Goal: Transaction & Acquisition: Book appointment/travel/reservation

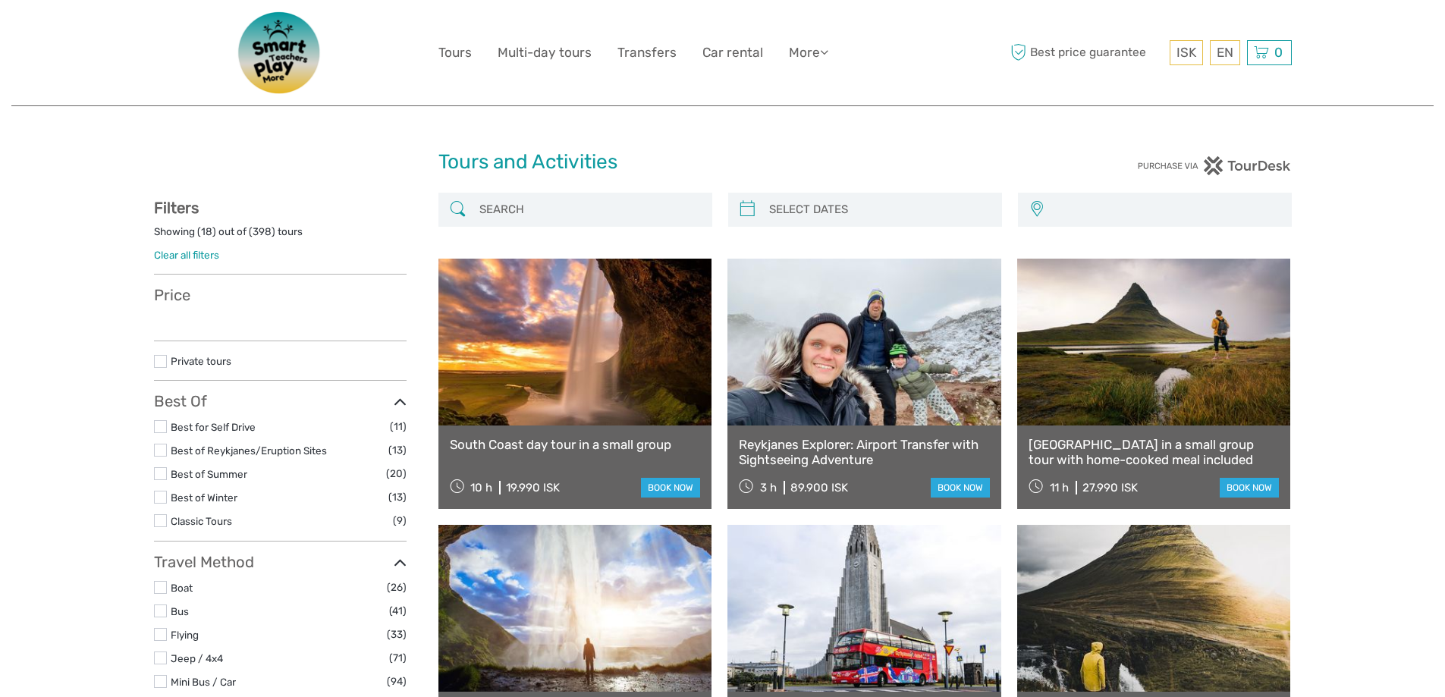
select select
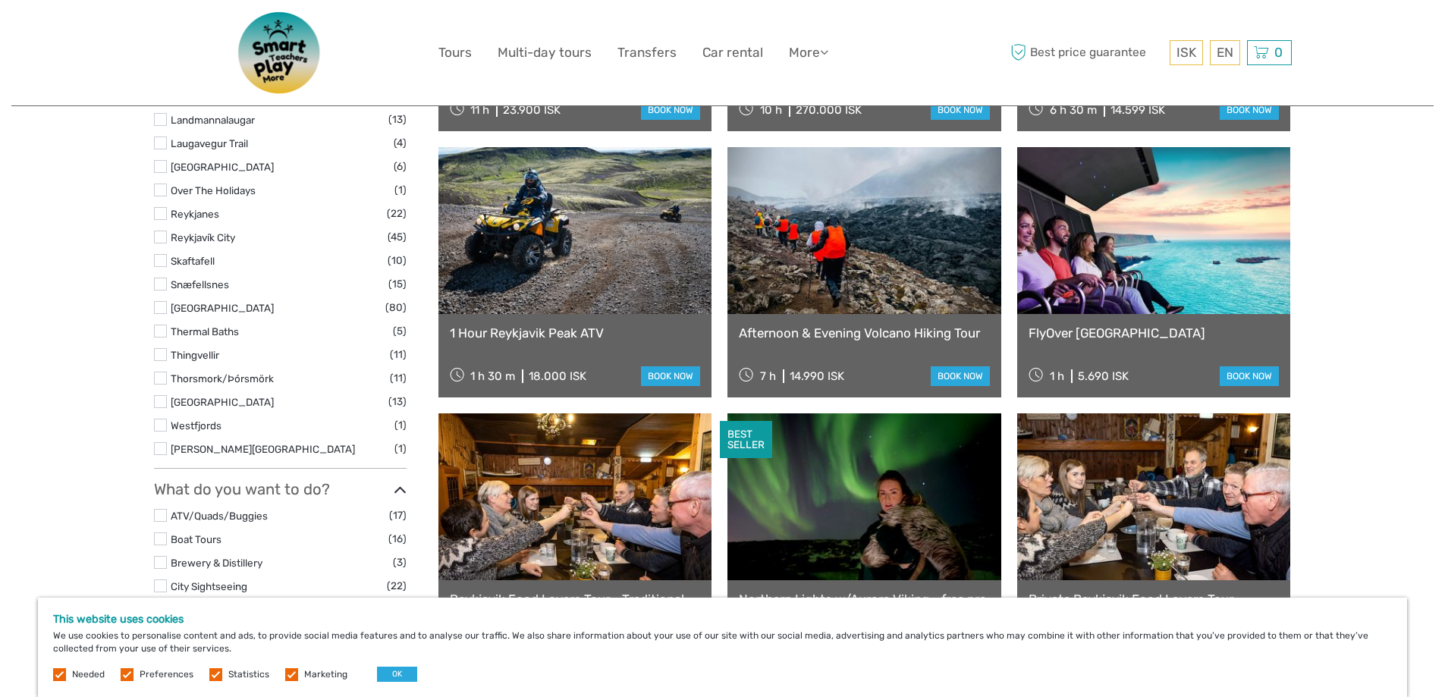
scroll to position [1062, 0]
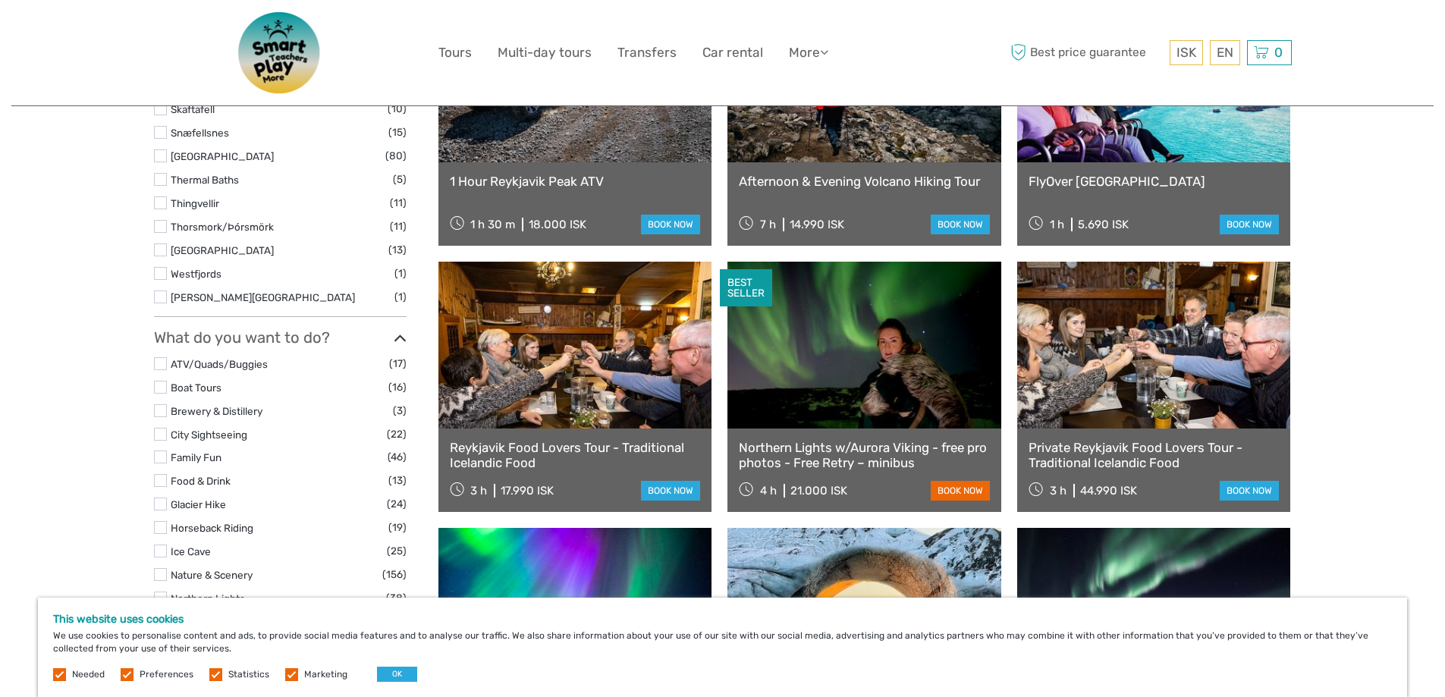
click at [955, 496] on link "book now" at bounding box center [960, 491] width 59 height 20
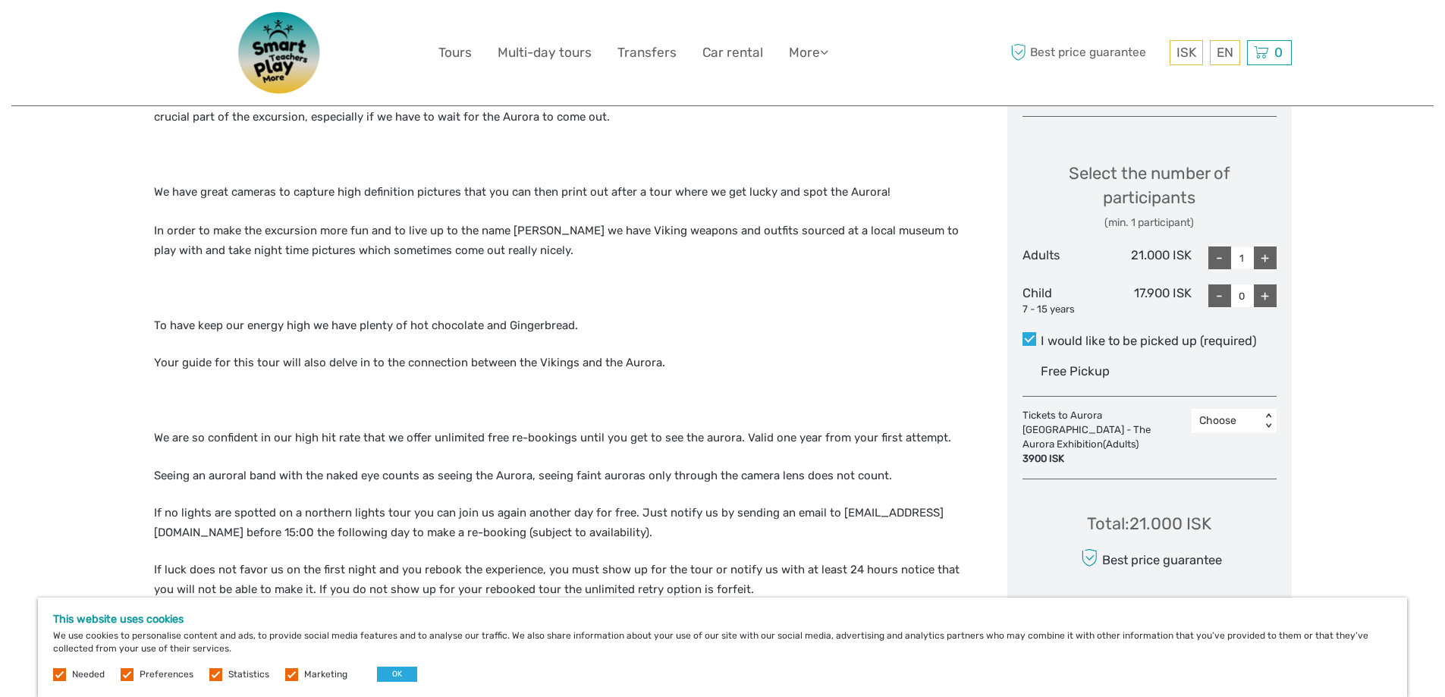
scroll to position [759, 0]
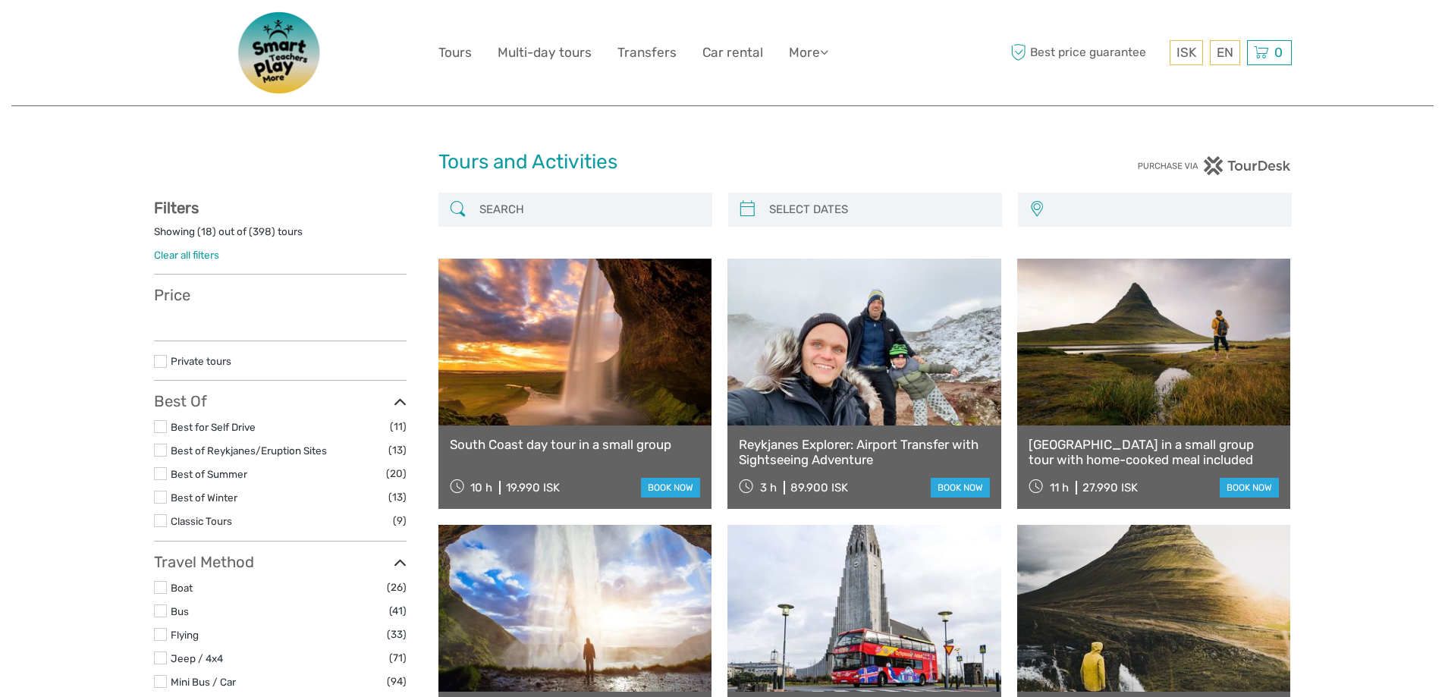
select select
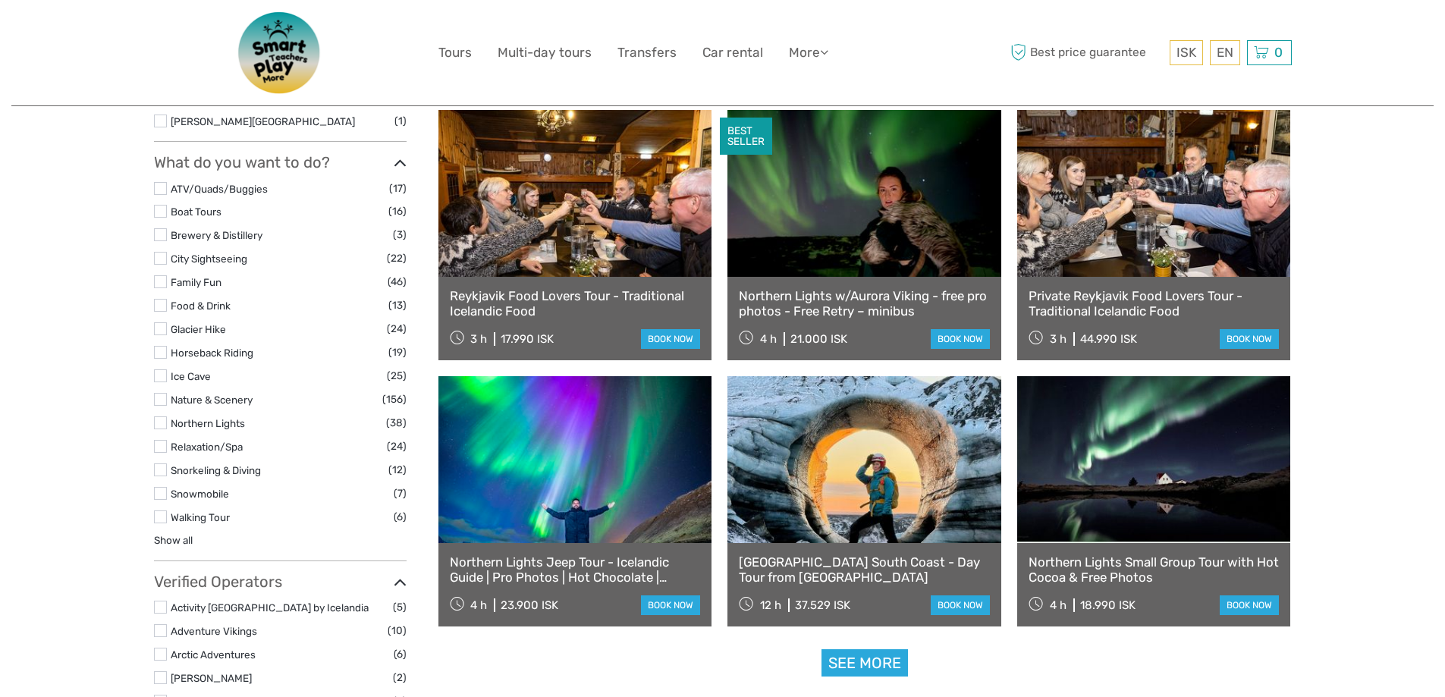
scroll to position [1290, 0]
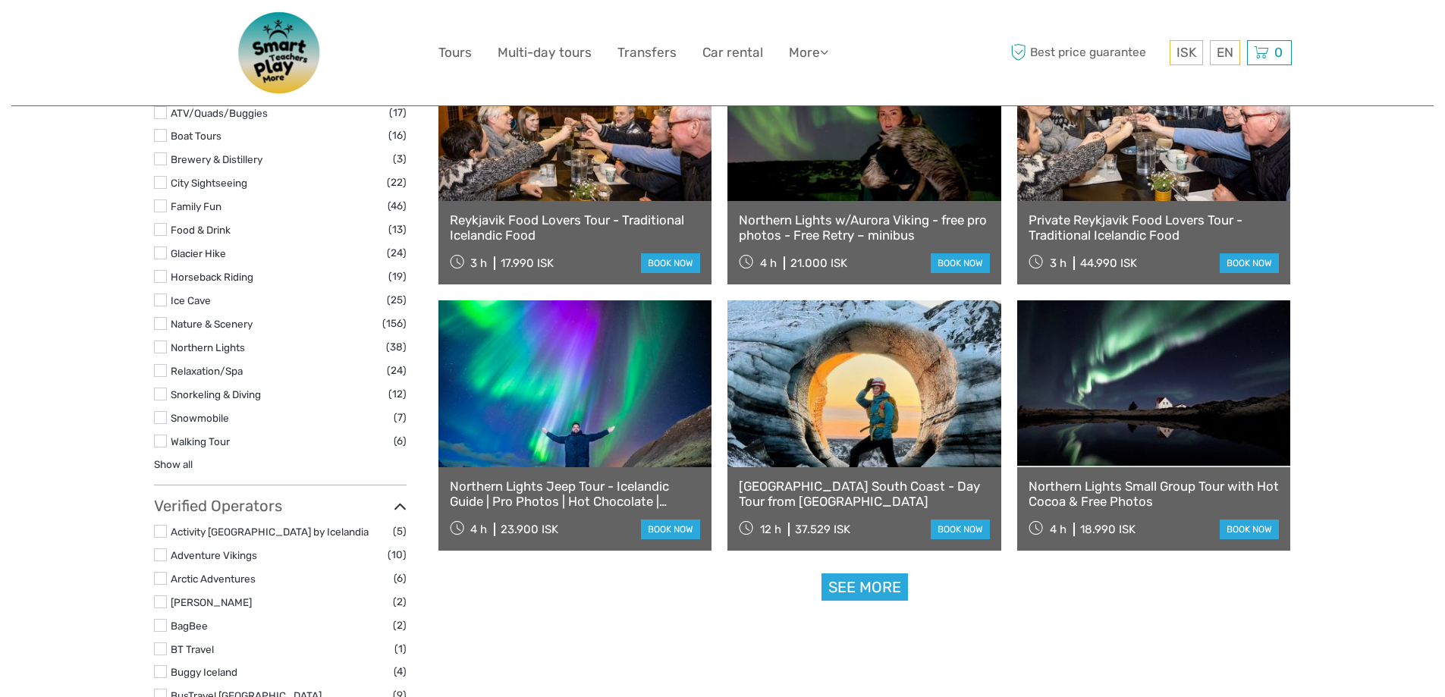
select select
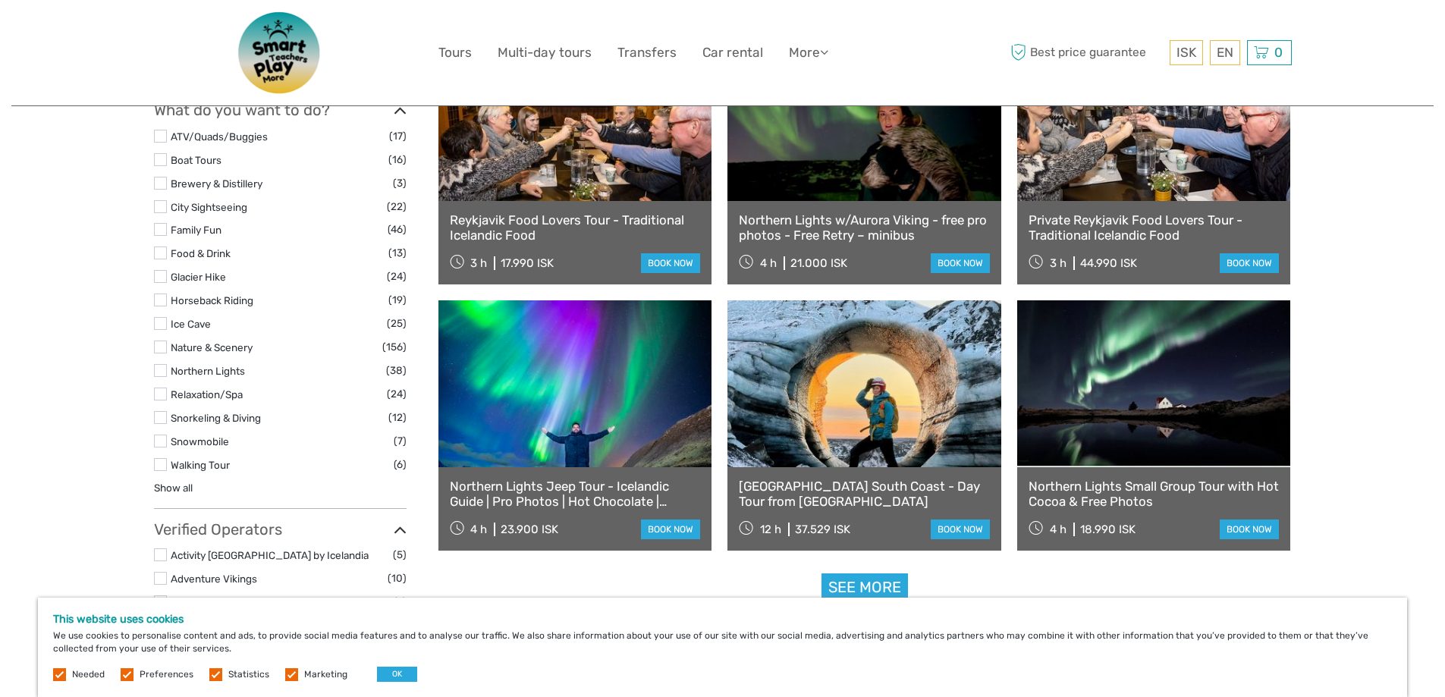
scroll to position [0, 0]
click at [841, 363] on link at bounding box center [865, 383] width 274 height 167
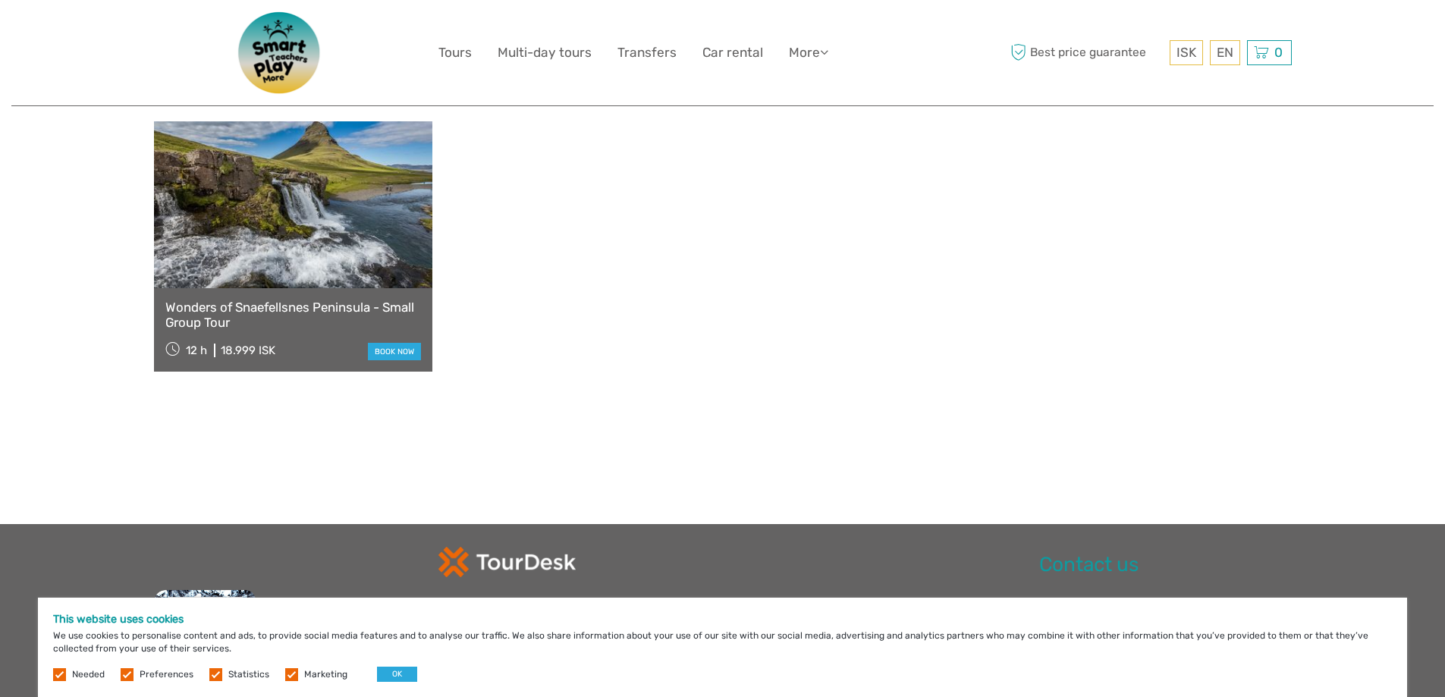
scroll to position [1441, 0]
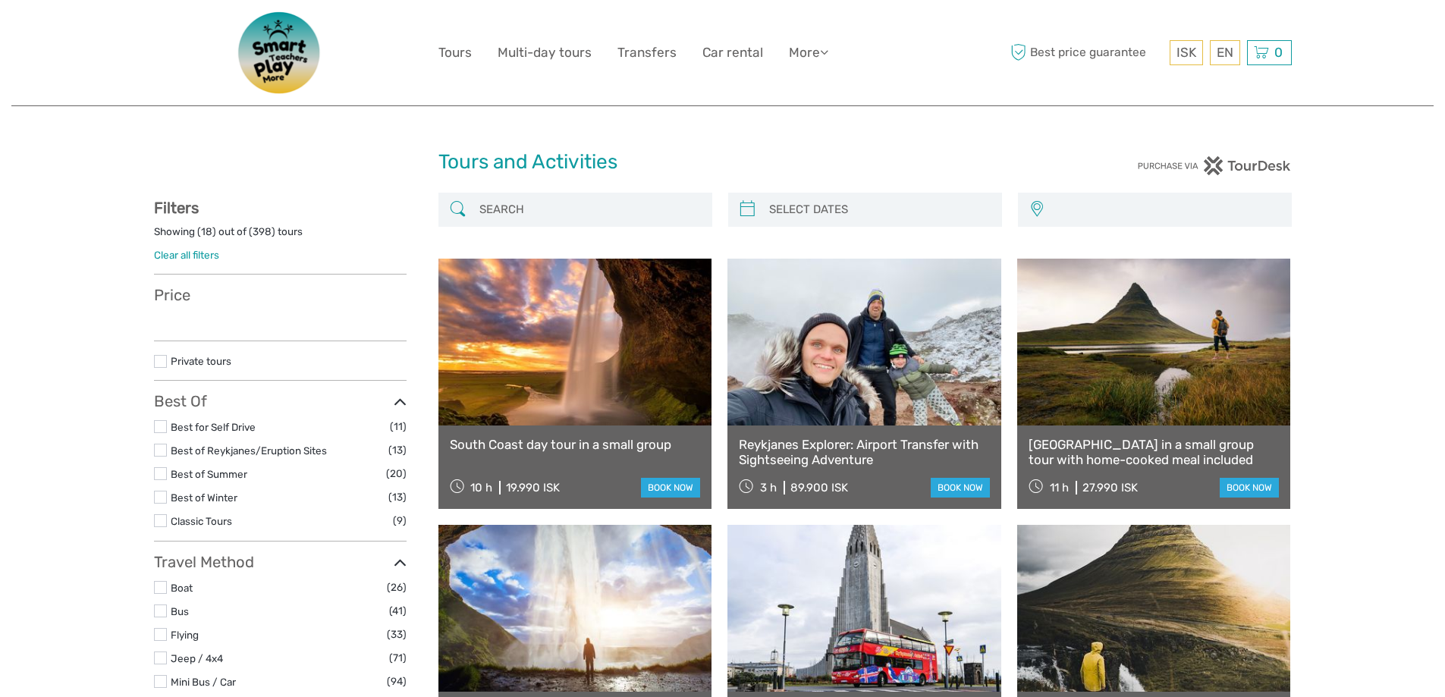
select select
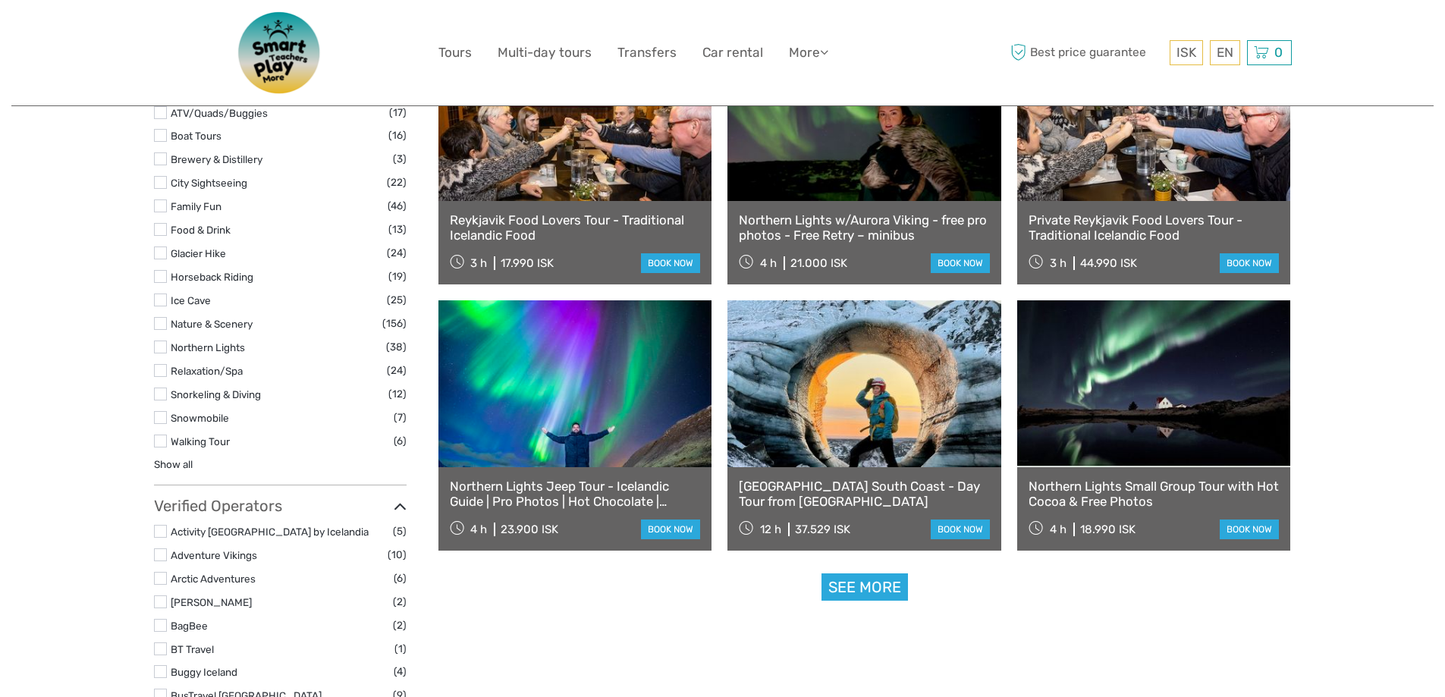
select select
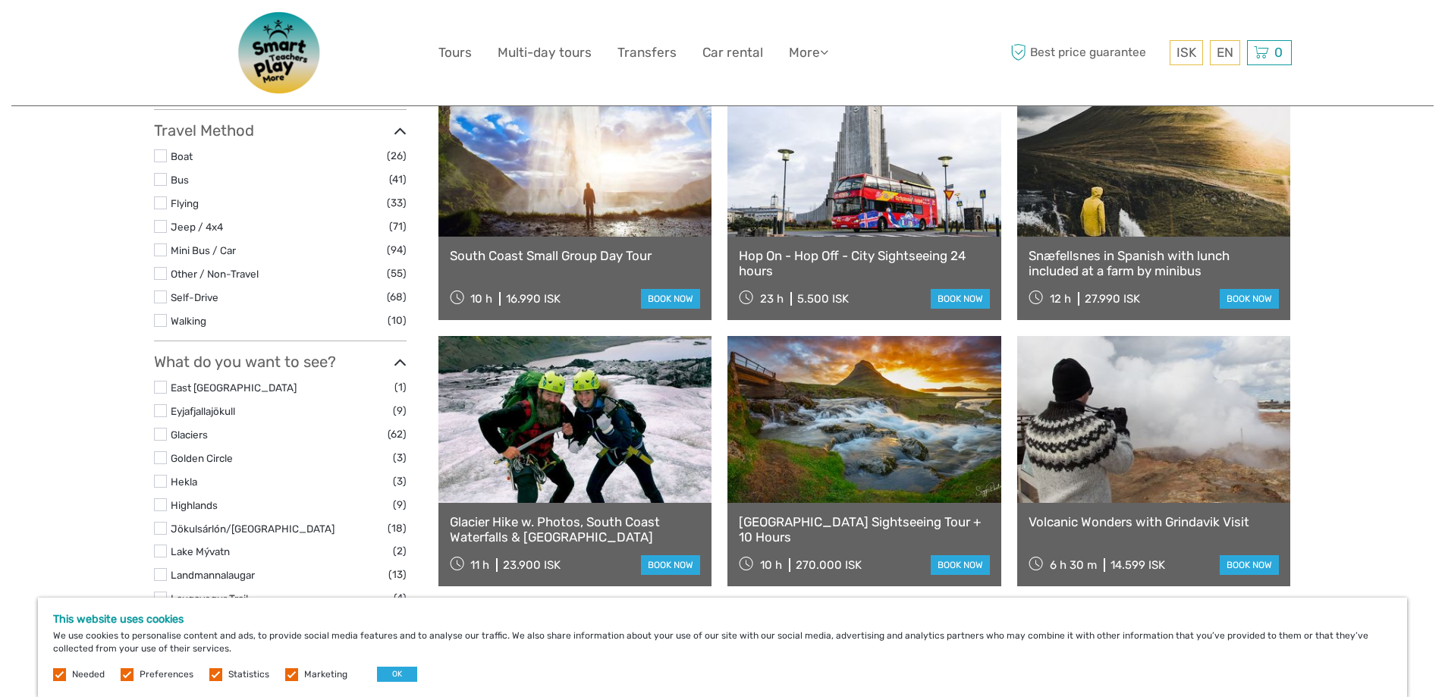
scroll to position [0, 0]
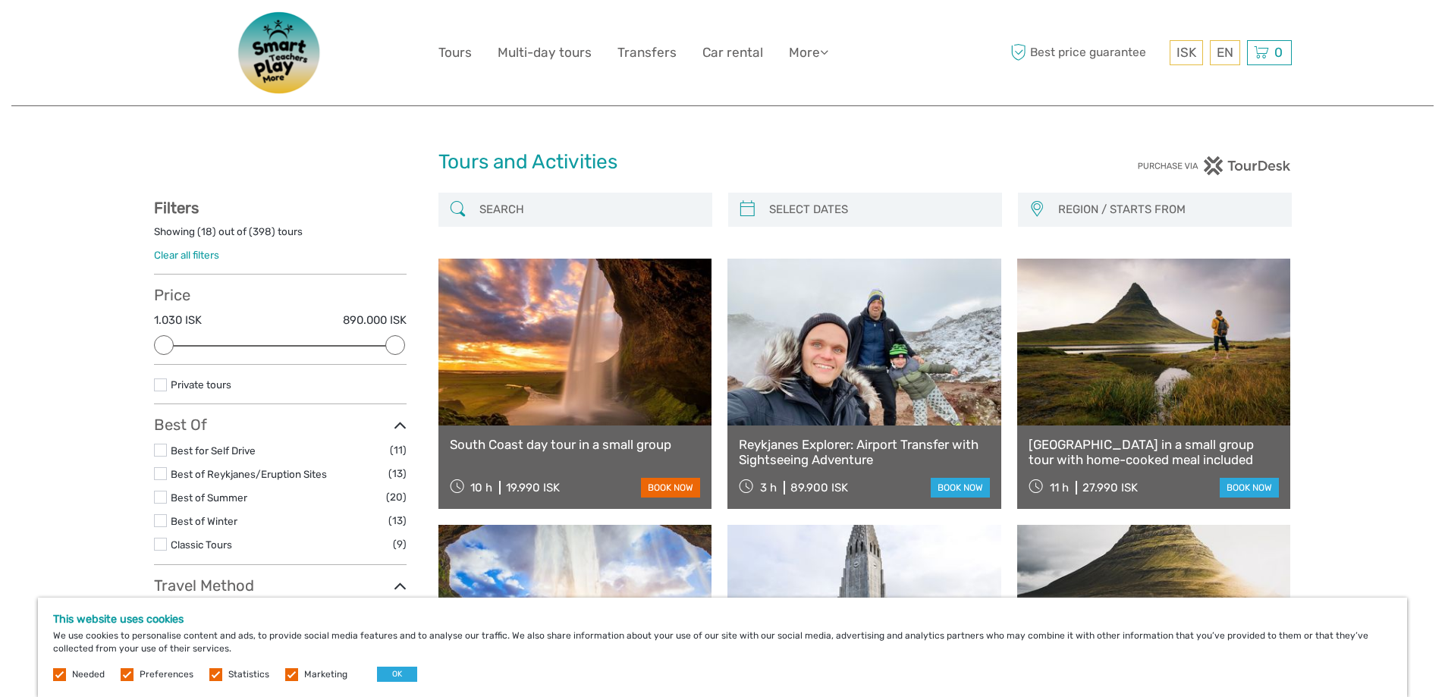
click at [660, 486] on link "book now" at bounding box center [670, 488] width 59 height 20
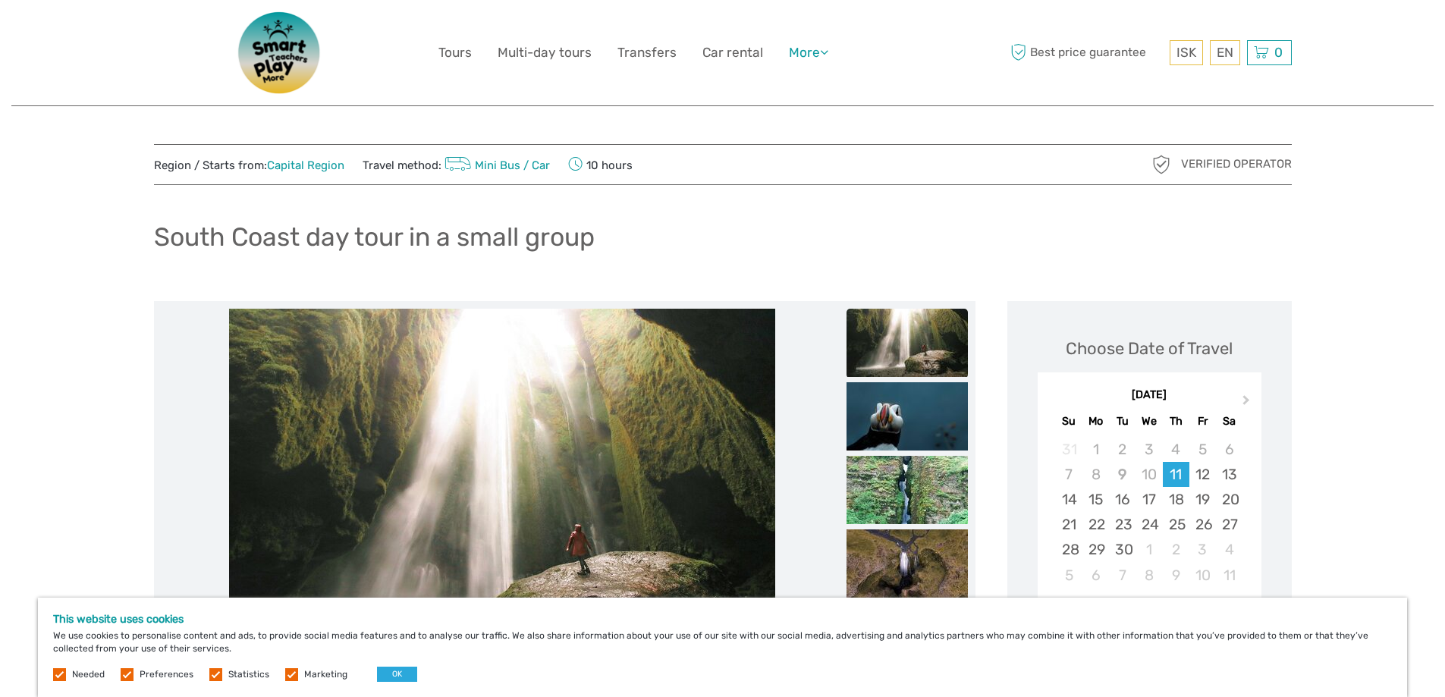
click at [819, 49] on link "More" at bounding box center [808, 53] width 39 height 22
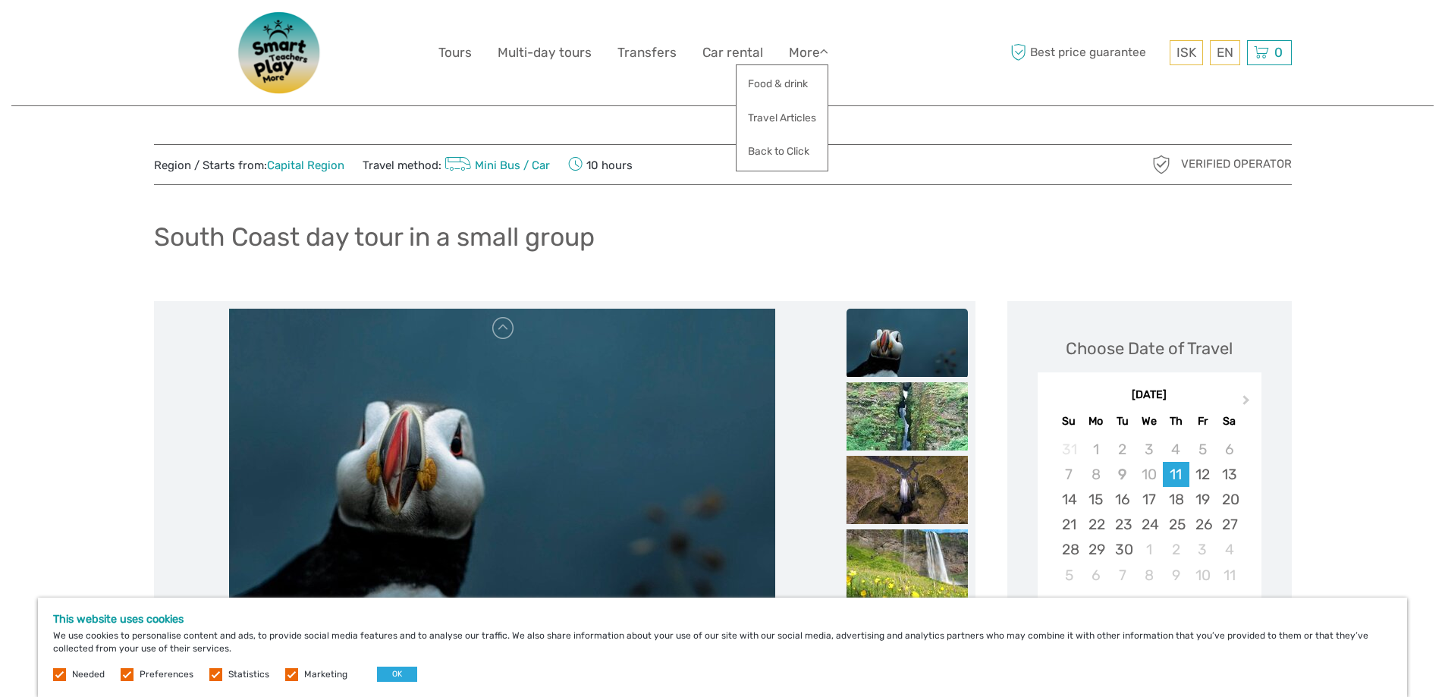
click at [889, 67] on div "ISK ISK € $ £ EN English Español Deutsch Tours Multi-day tours Transfers Car re…" at bounding box center [722, 52] width 569 height 83
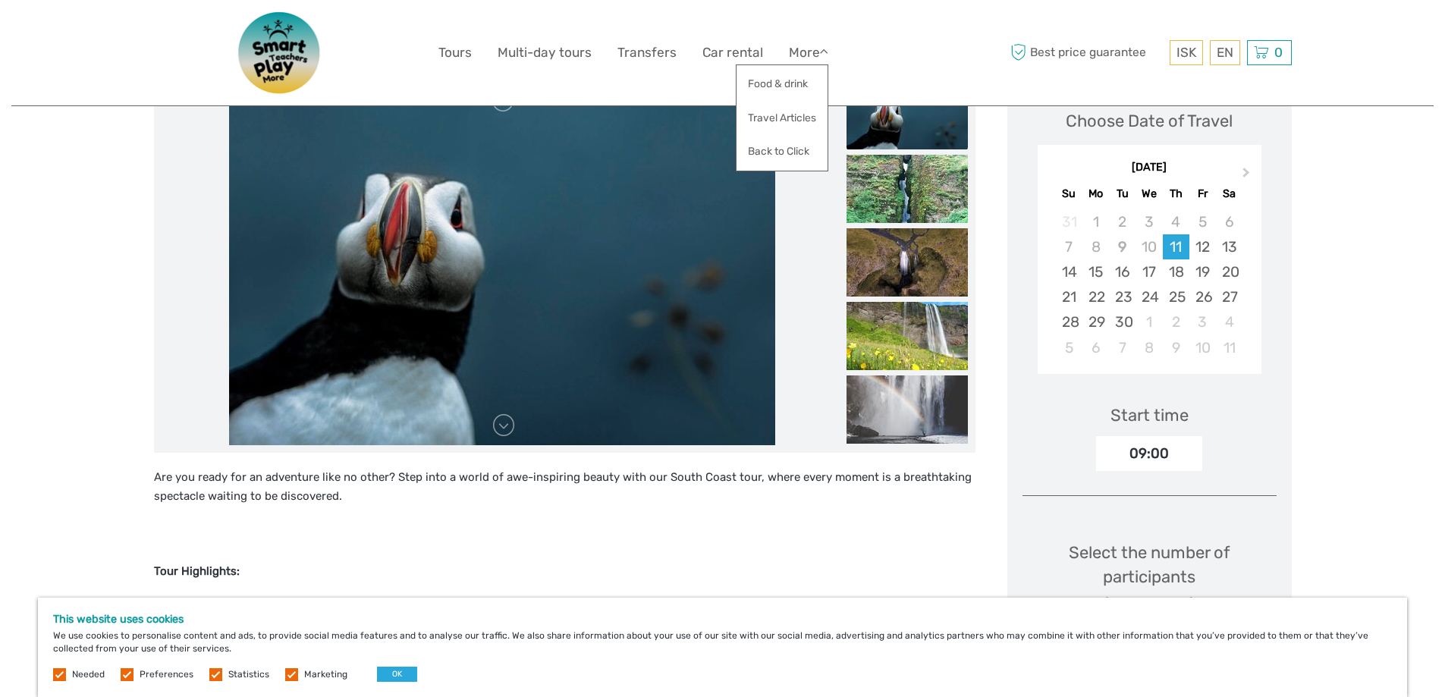
scroll to position [379, 0]
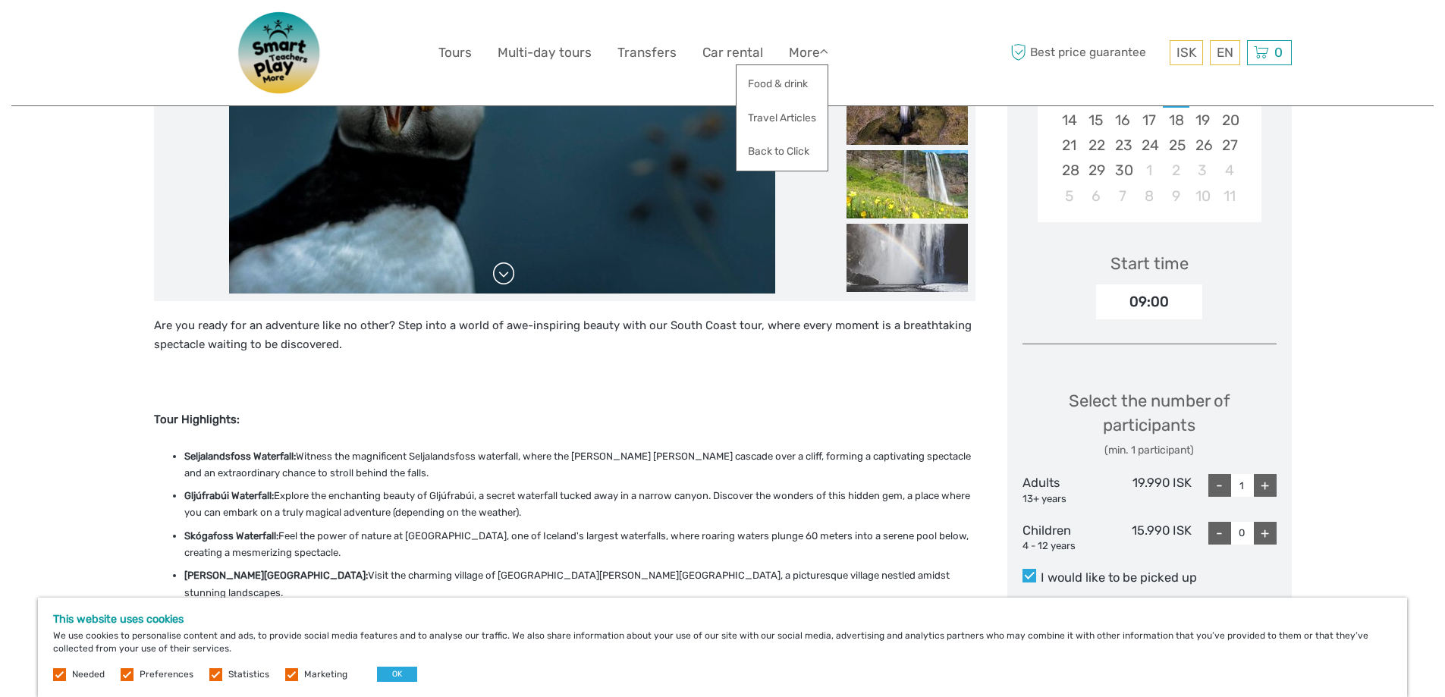
click at [506, 276] on link at bounding box center [504, 274] width 24 height 24
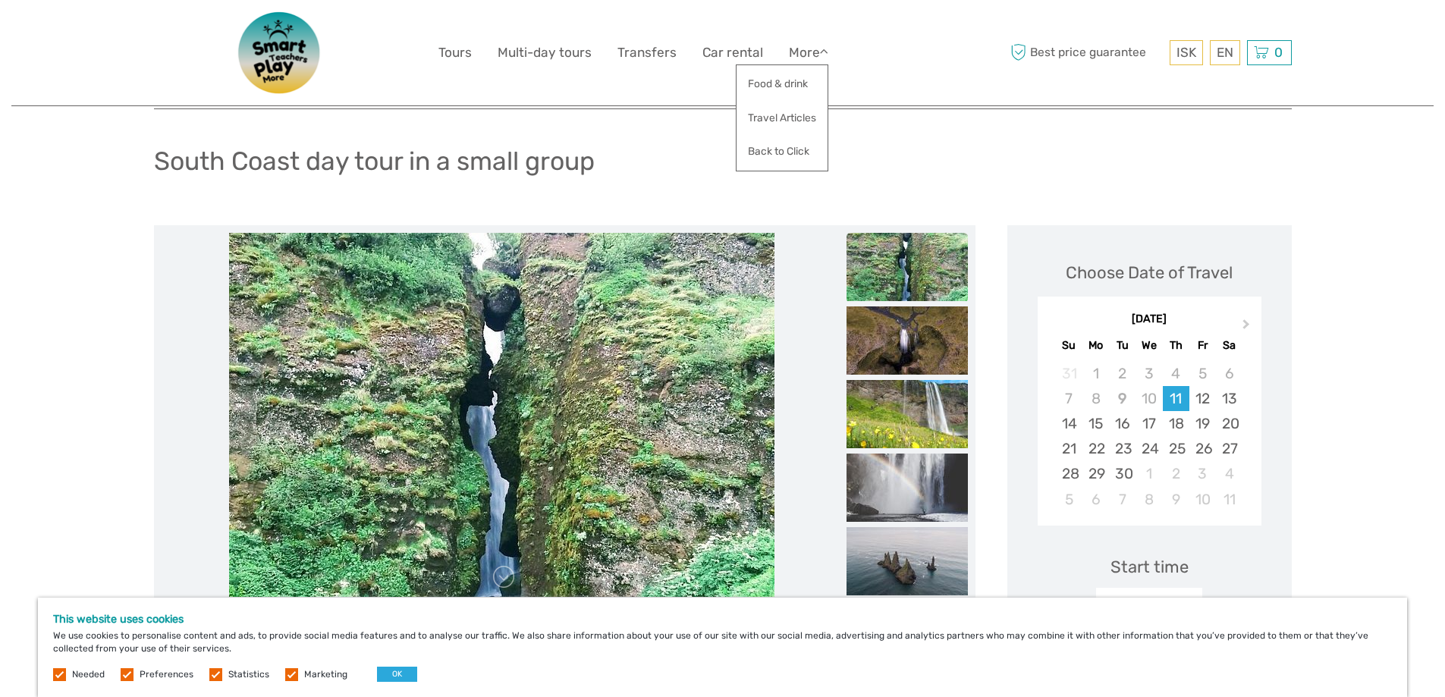
scroll to position [228, 0]
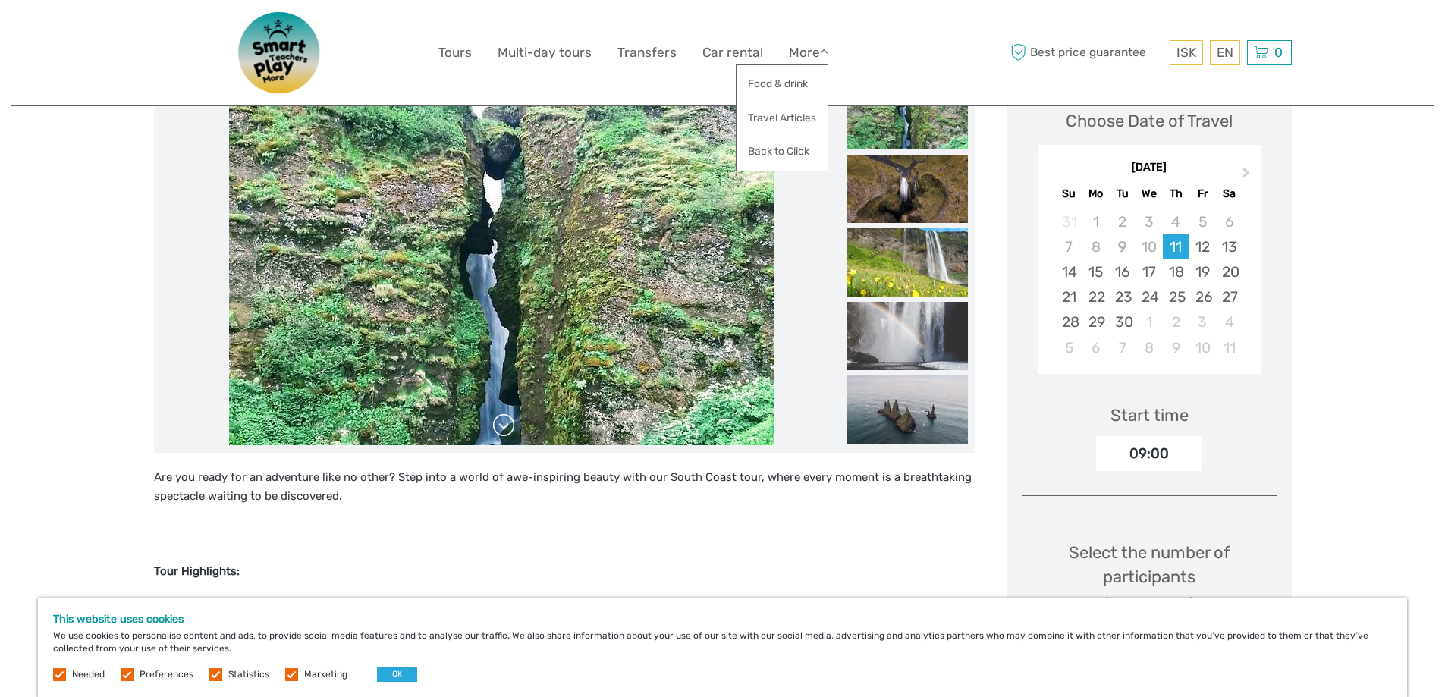
click at [511, 424] on link at bounding box center [504, 425] width 24 height 24
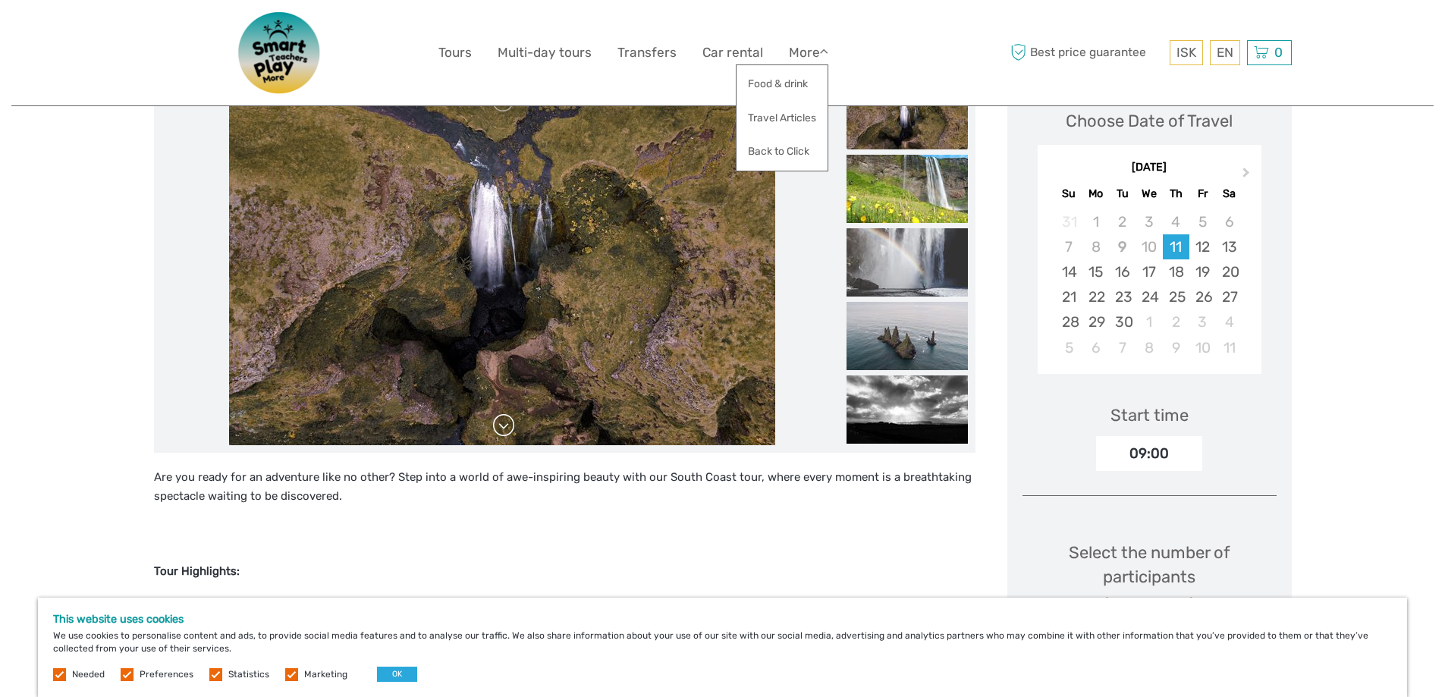
click at [511, 424] on link at bounding box center [504, 425] width 24 height 24
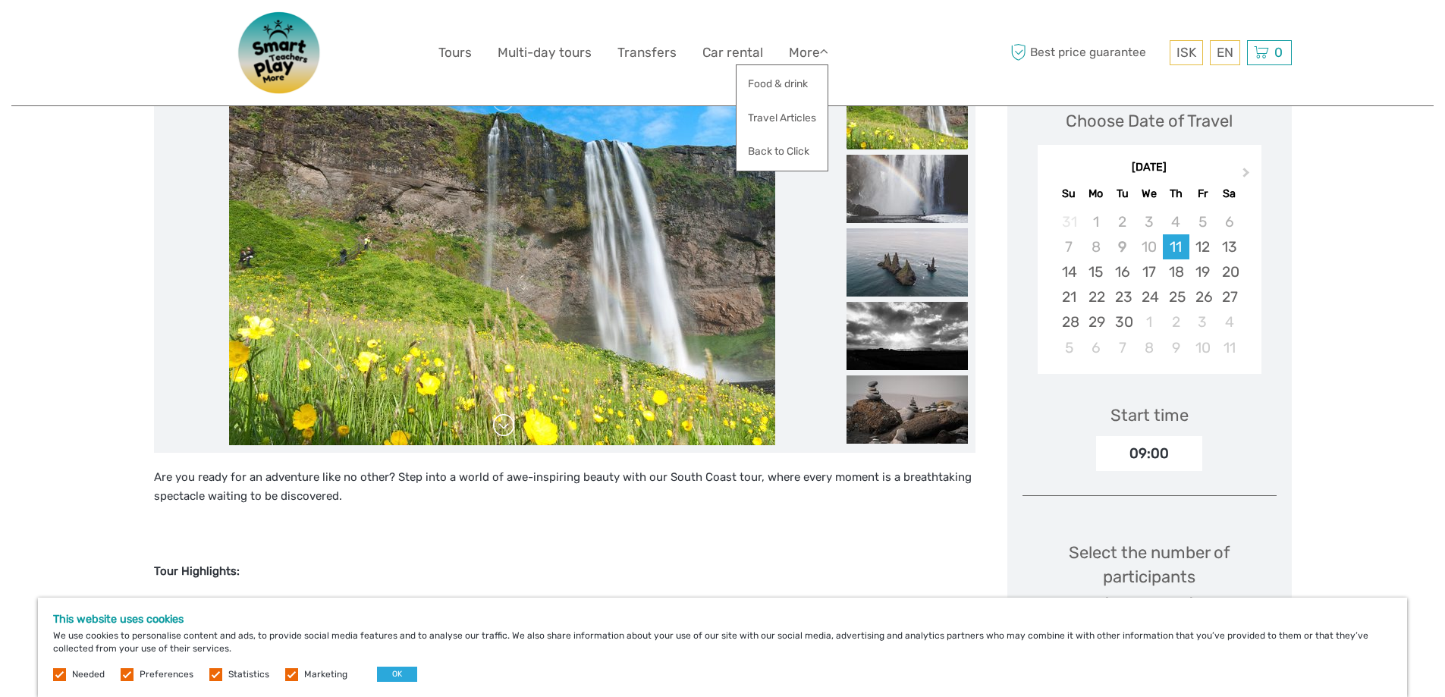
click at [511, 424] on link at bounding box center [504, 425] width 24 height 24
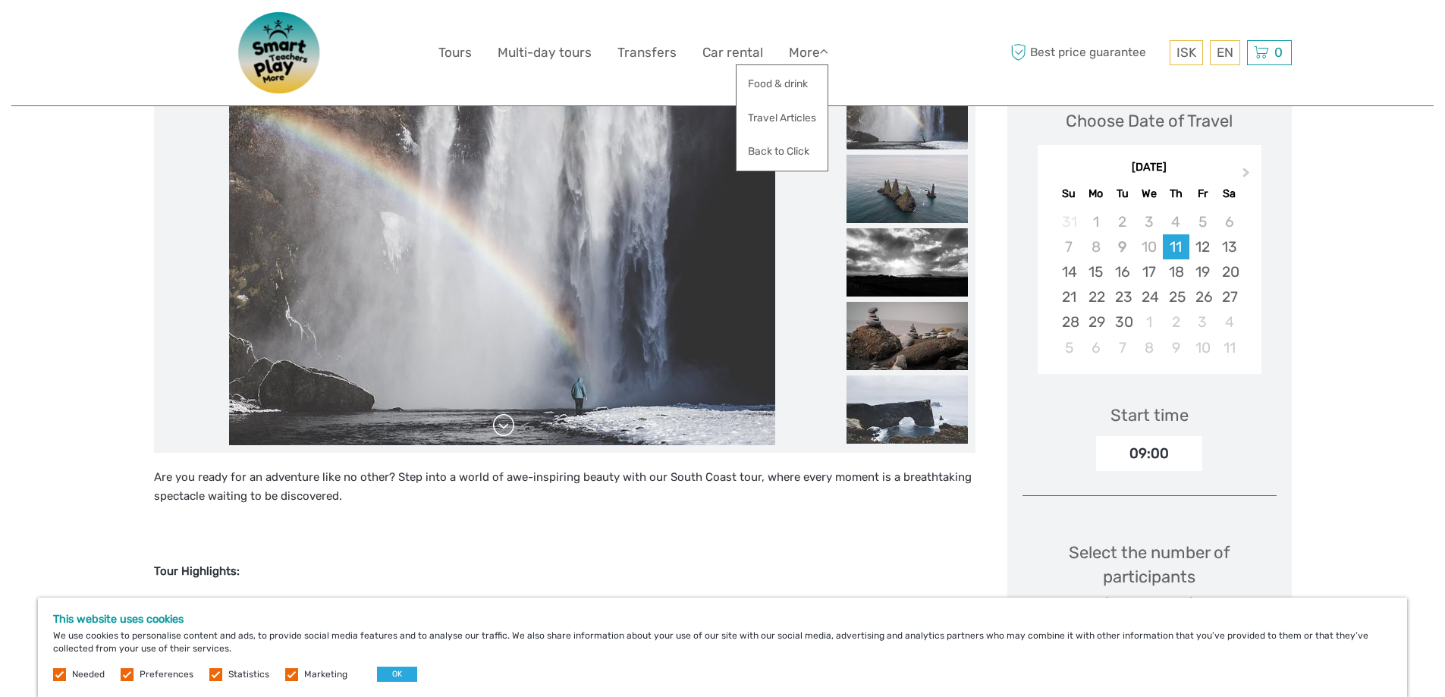
click at [511, 424] on link at bounding box center [504, 425] width 24 height 24
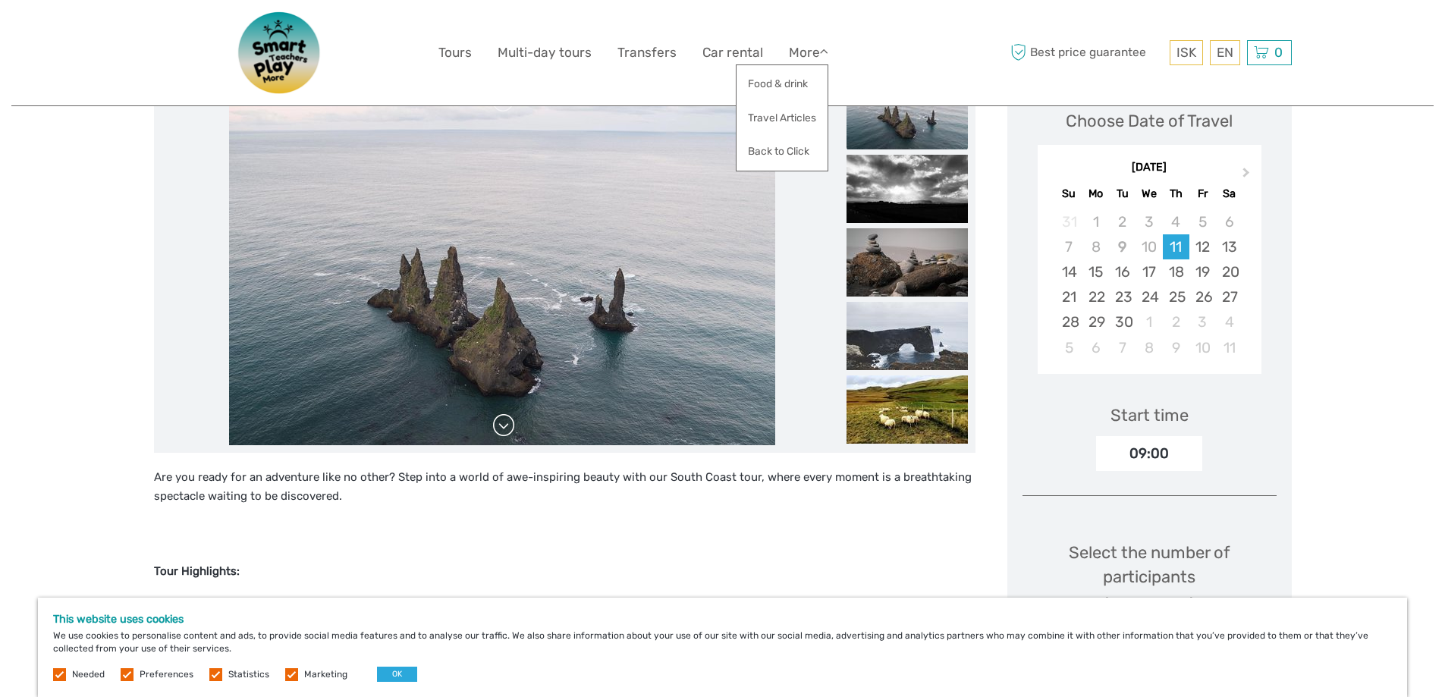
click at [511, 424] on link at bounding box center [504, 425] width 24 height 24
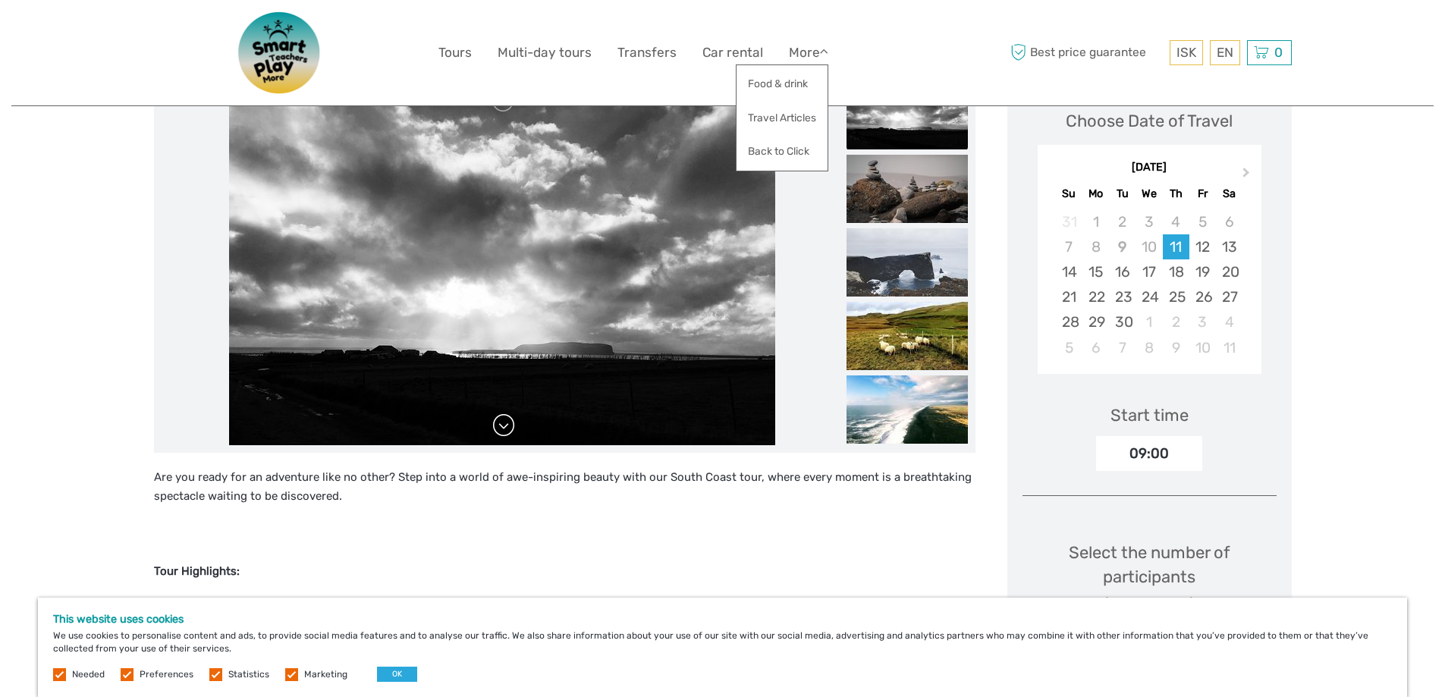
click at [511, 424] on link at bounding box center [504, 425] width 24 height 24
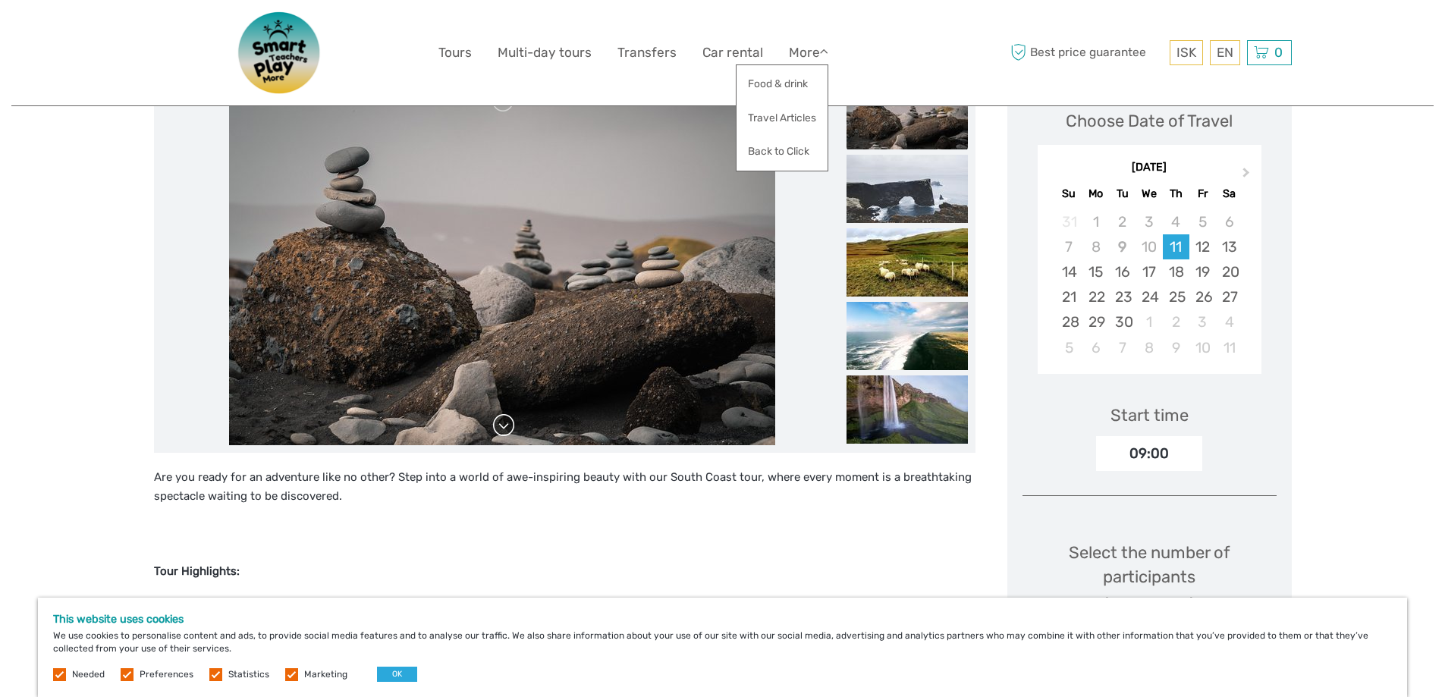
click at [511, 424] on link at bounding box center [504, 425] width 24 height 24
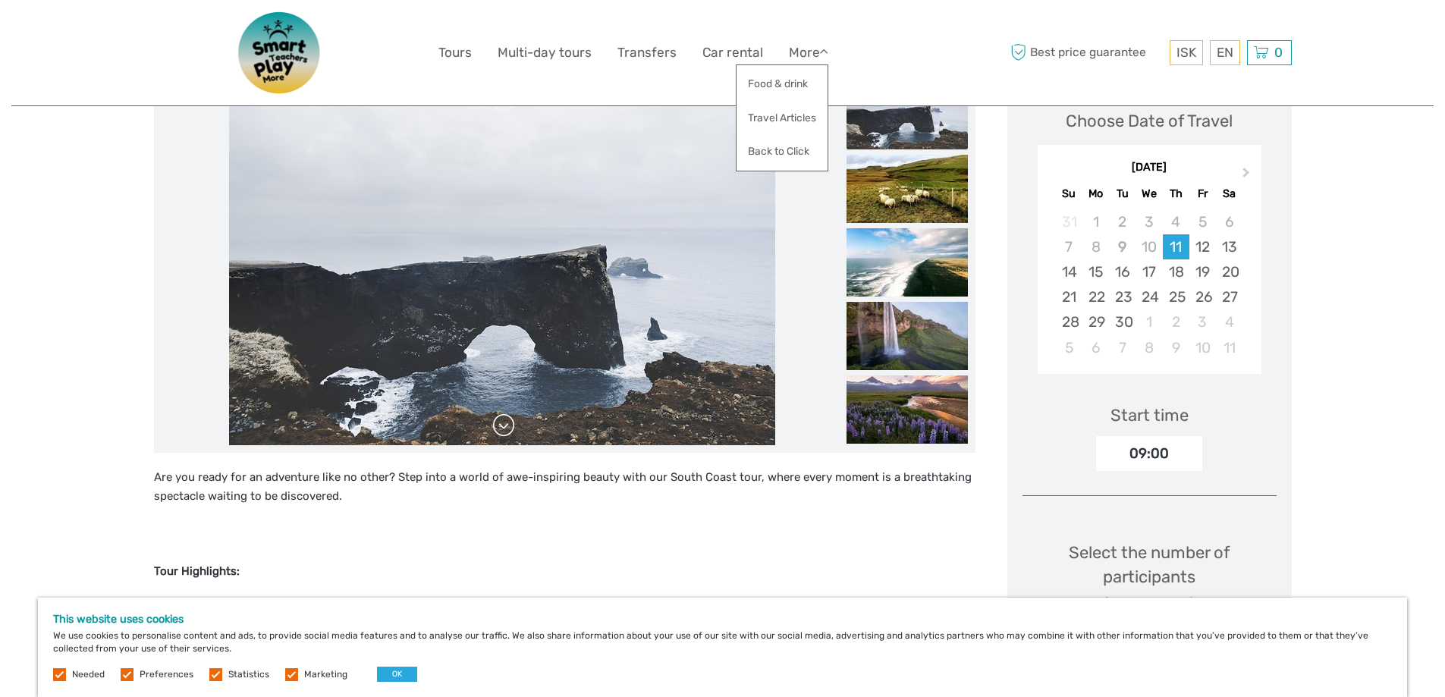
click at [511, 424] on link at bounding box center [504, 425] width 24 height 24
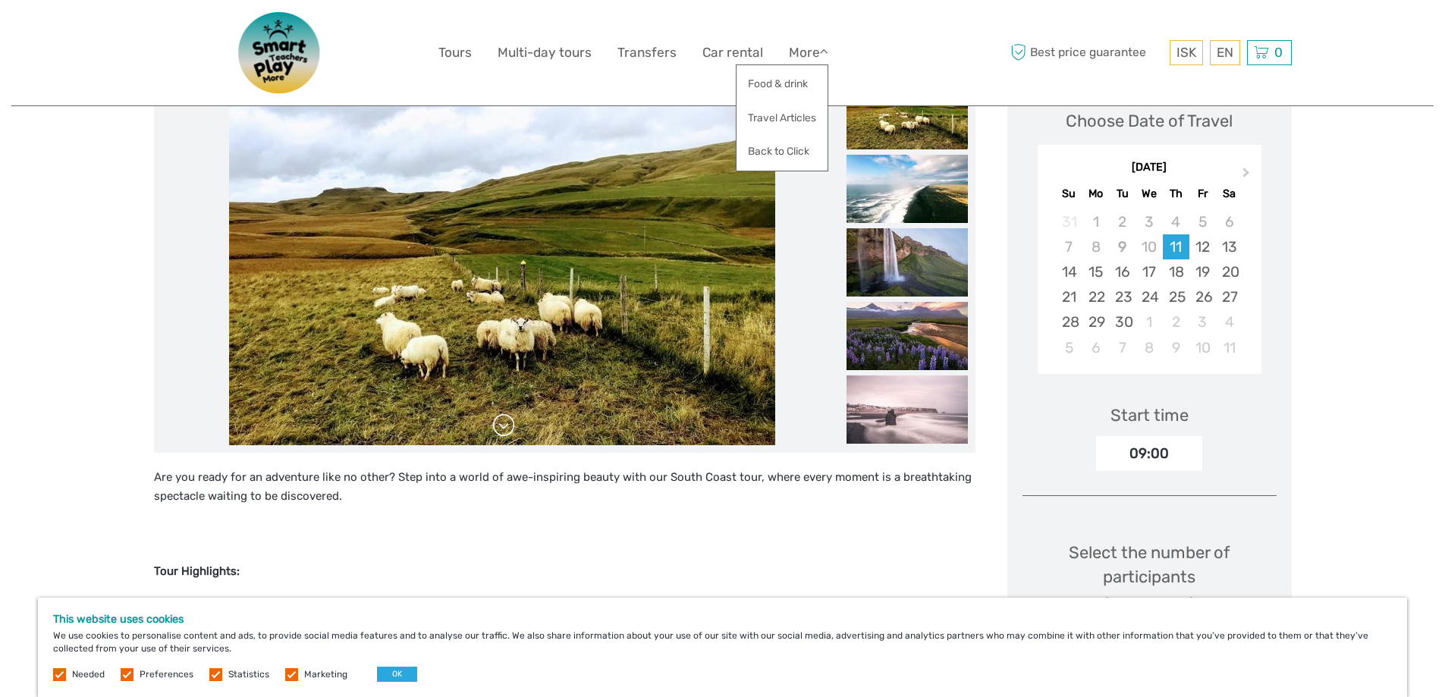
click at [511, 424] on link at bounding box center [504, 425] width 24 height 24
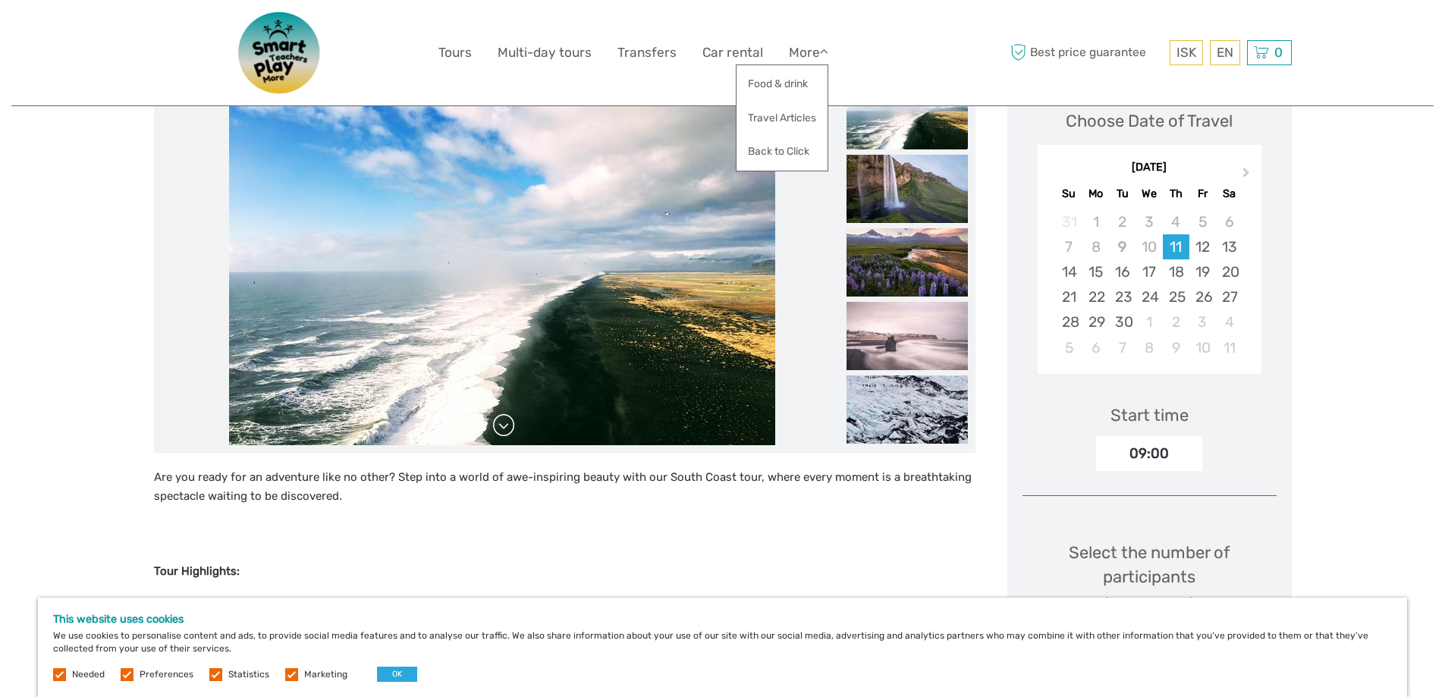
click at [511, 424] on link at bounding box center [504, 425] width 24 height 24
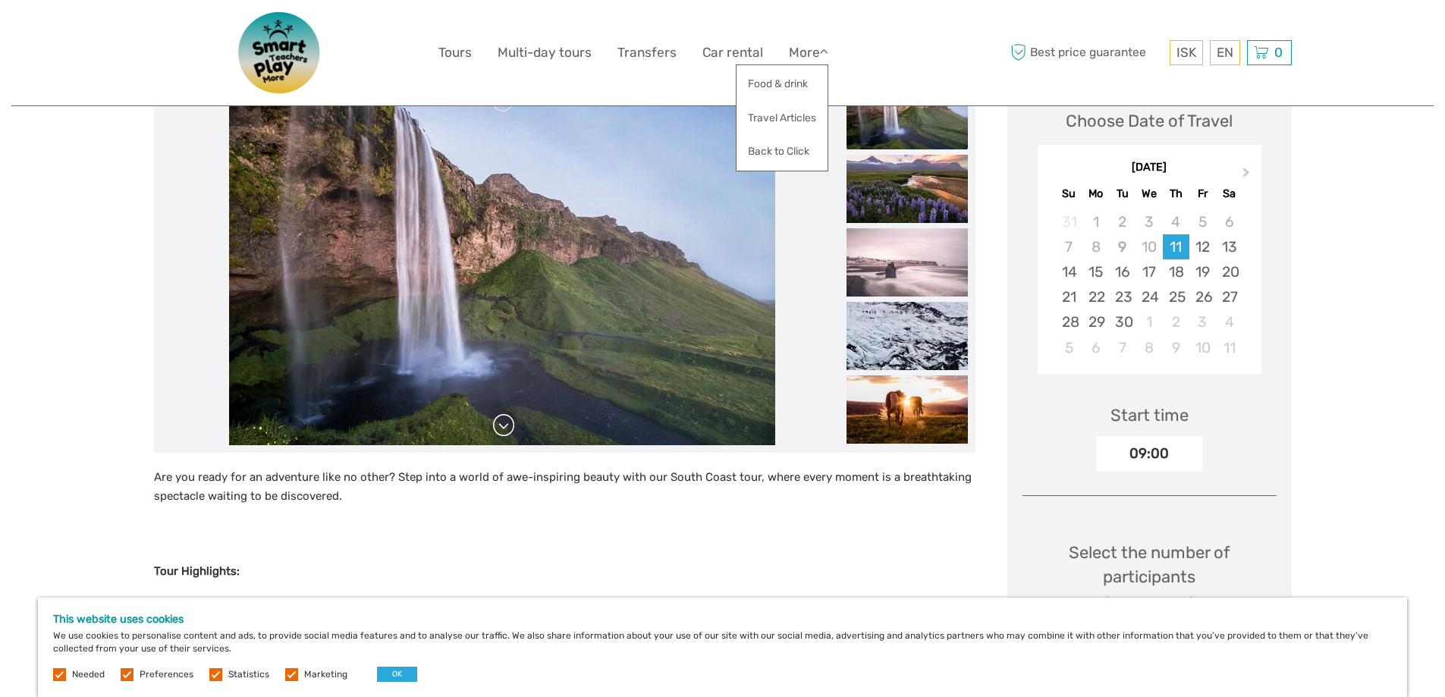
click at [511, 424] on link at bounding box center [504, 425] width 24 height 24
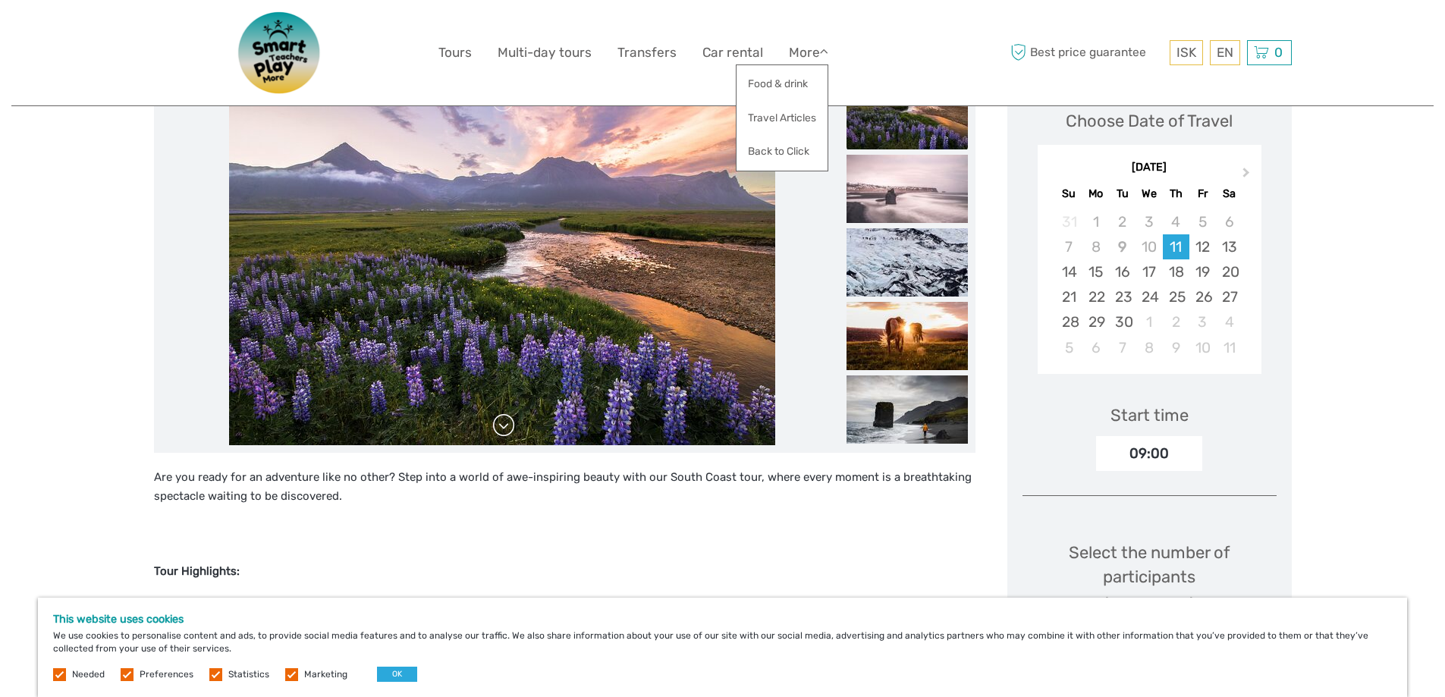
click at [511, 424] on link at bounding box center [504, 425] width 24 height 24
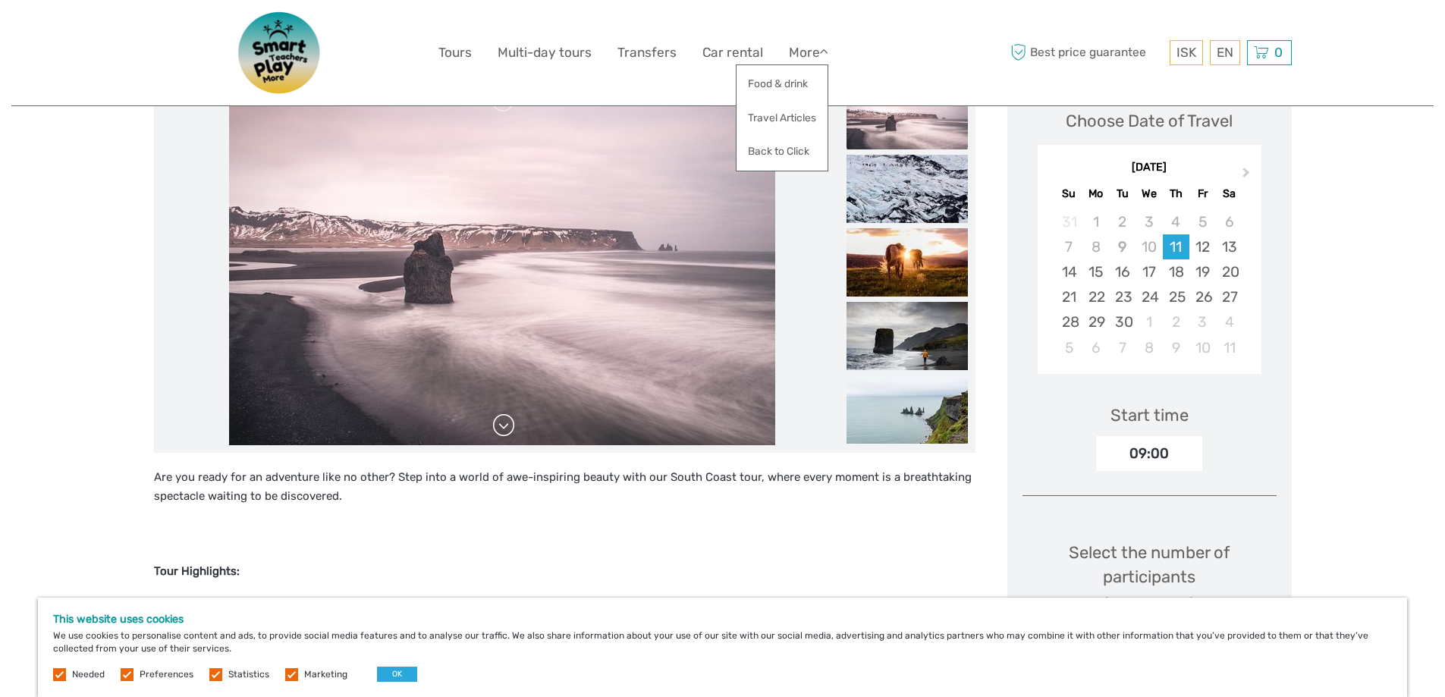
click at [511, 424] on link at bounding box center [504, 425] width 24 height 24
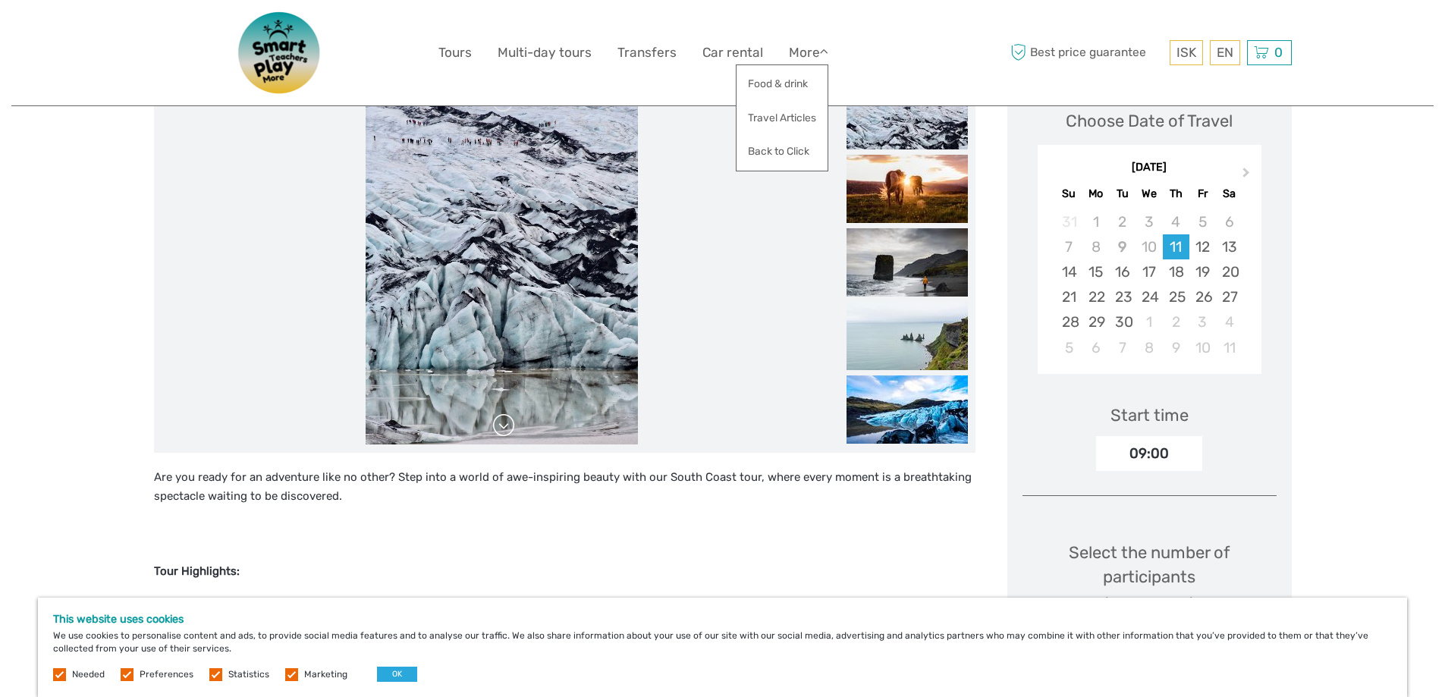
click at [511, 424] on link at bounding box center [504, 425] width 24 height 24
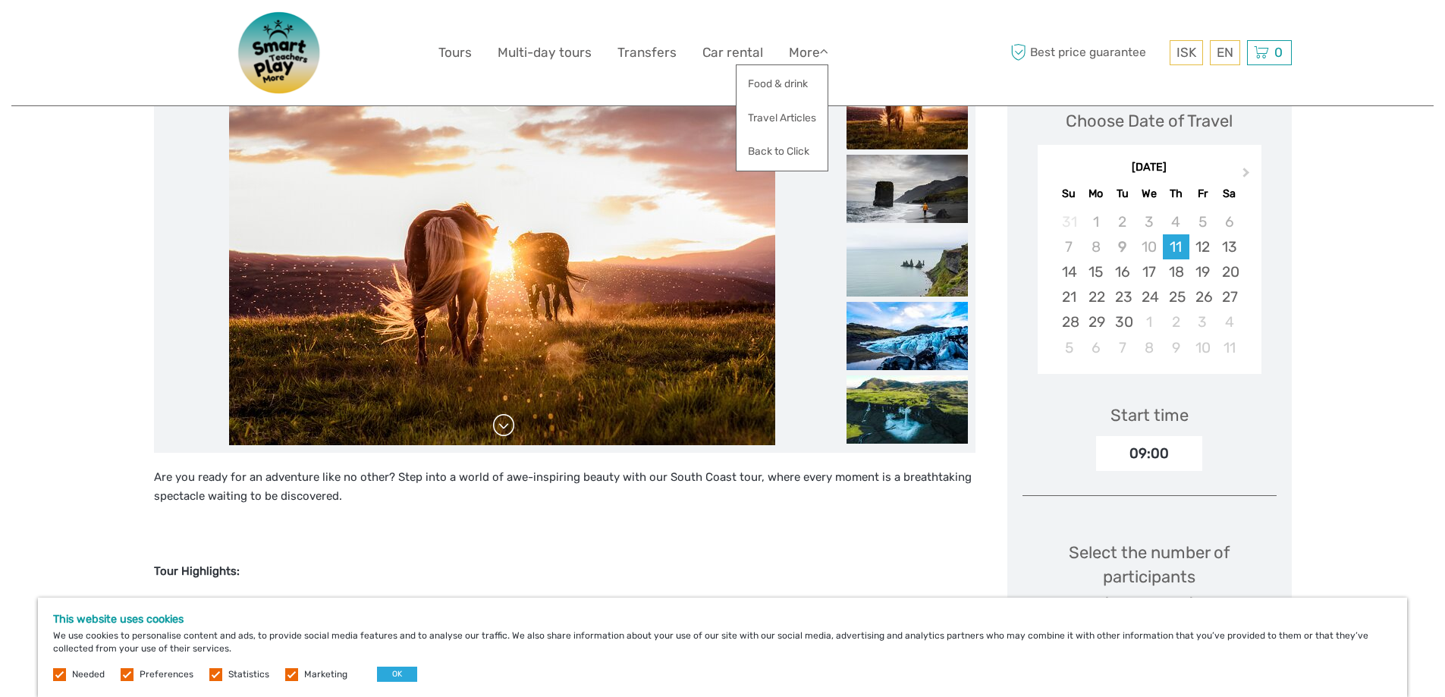
click at [511, 424] on link at bounding box center [504, 425] width 24 height 24
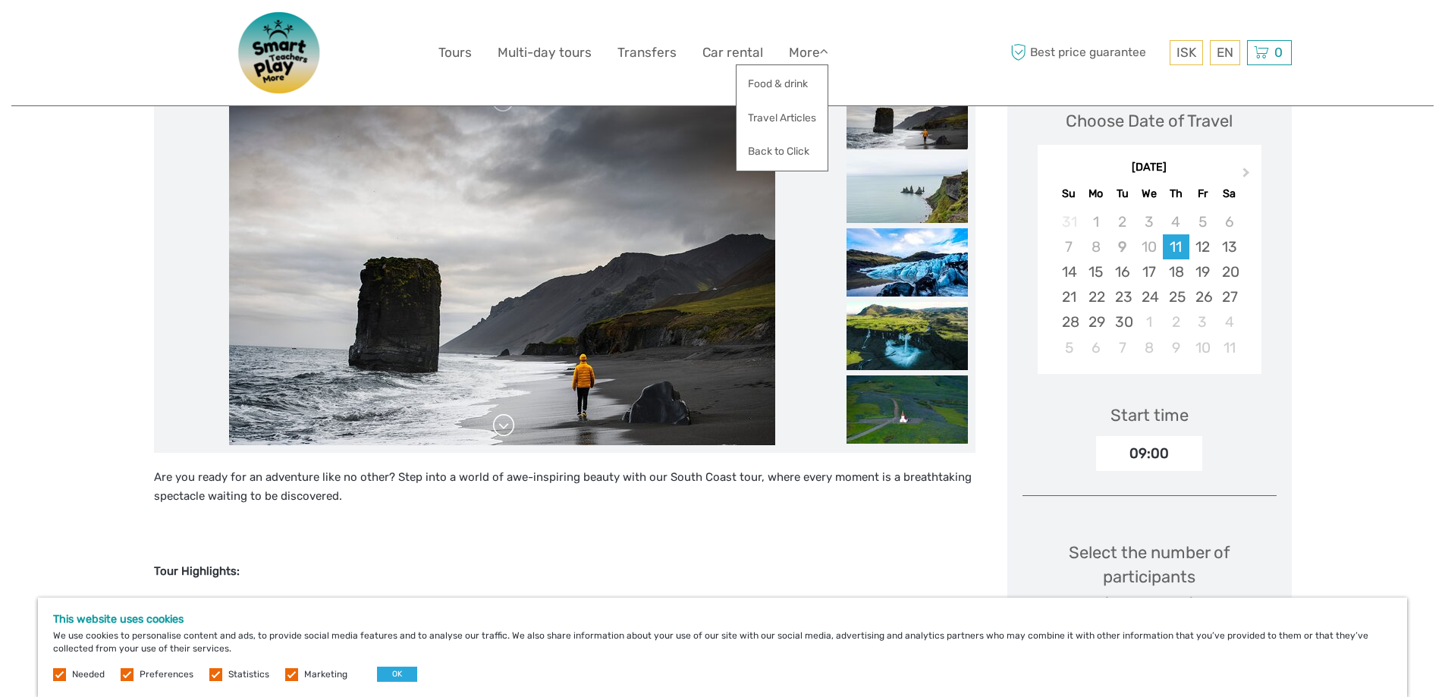
click at [511, 424] on link at bounding box center [504, 425] width 24 height 24
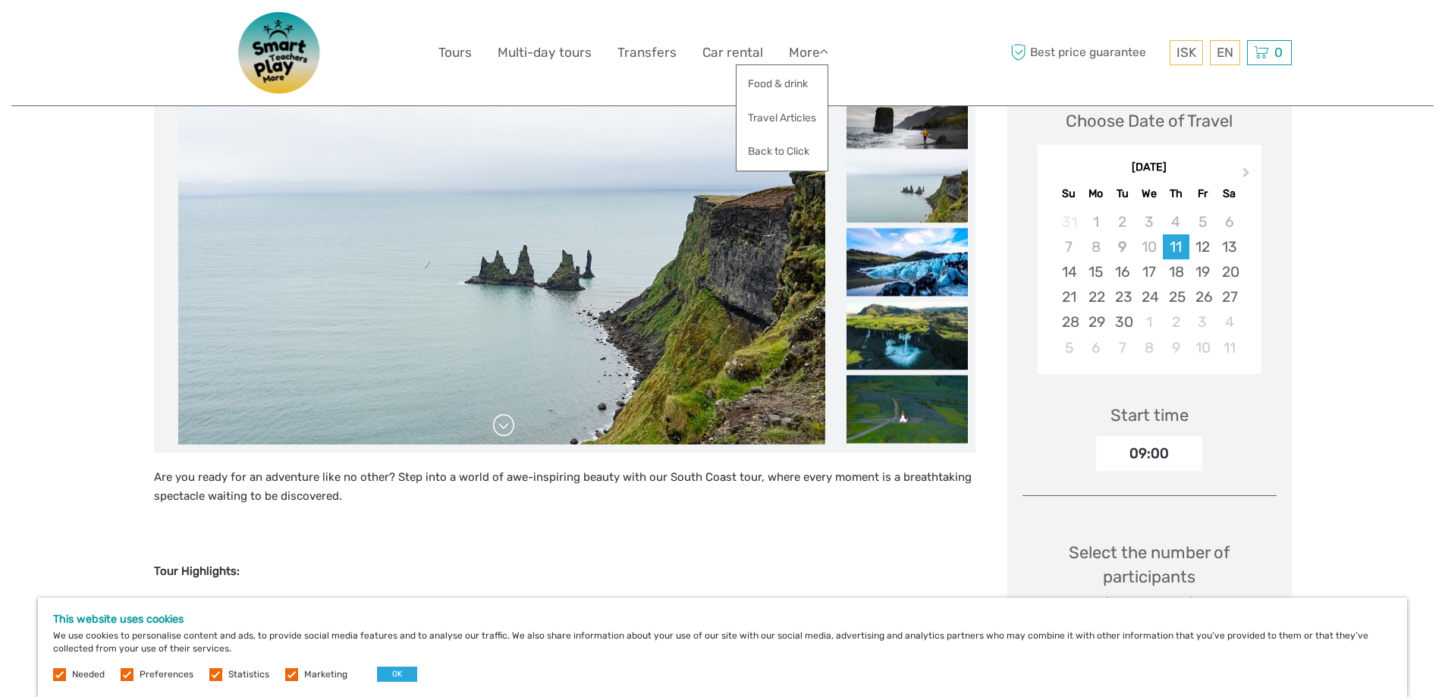
click at [511, 424] on link at bounding box center [504, 425] width 24 height 24
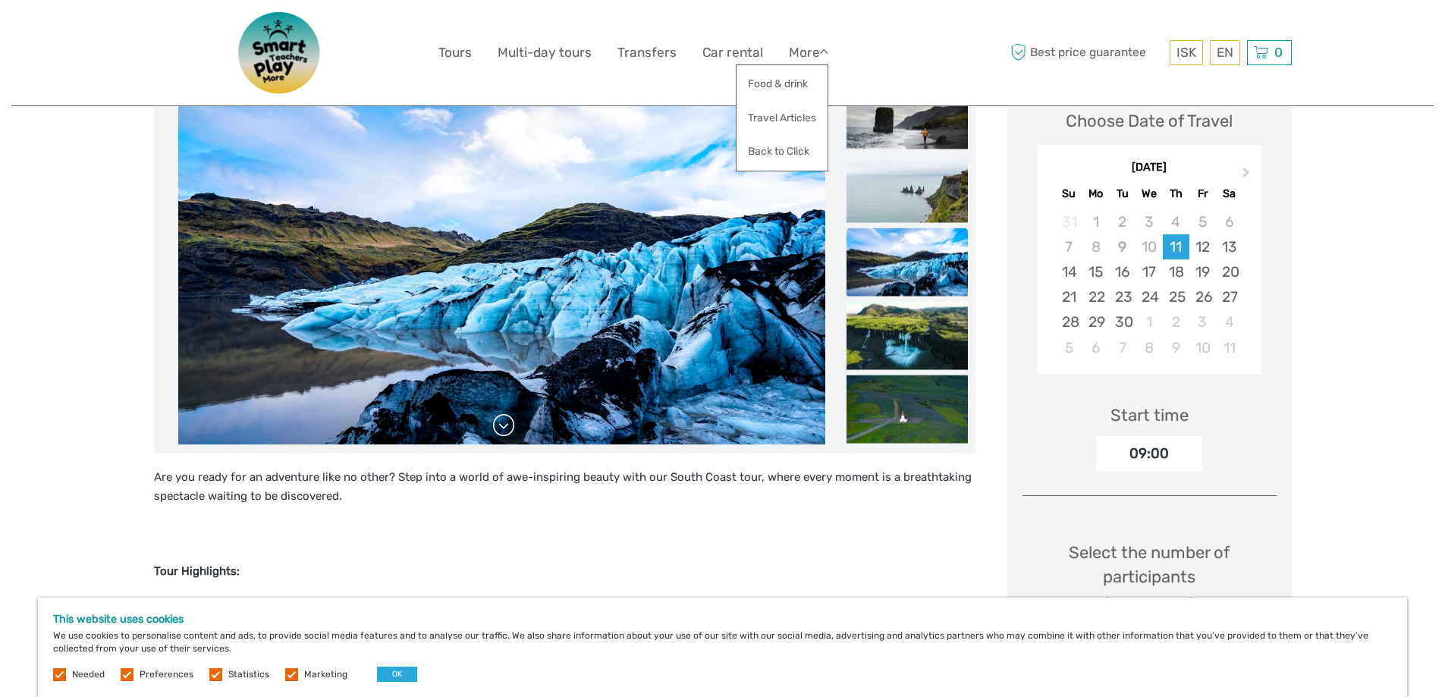
click at [511, 424] on link at bounding box center [504, 425] width 24 height 24
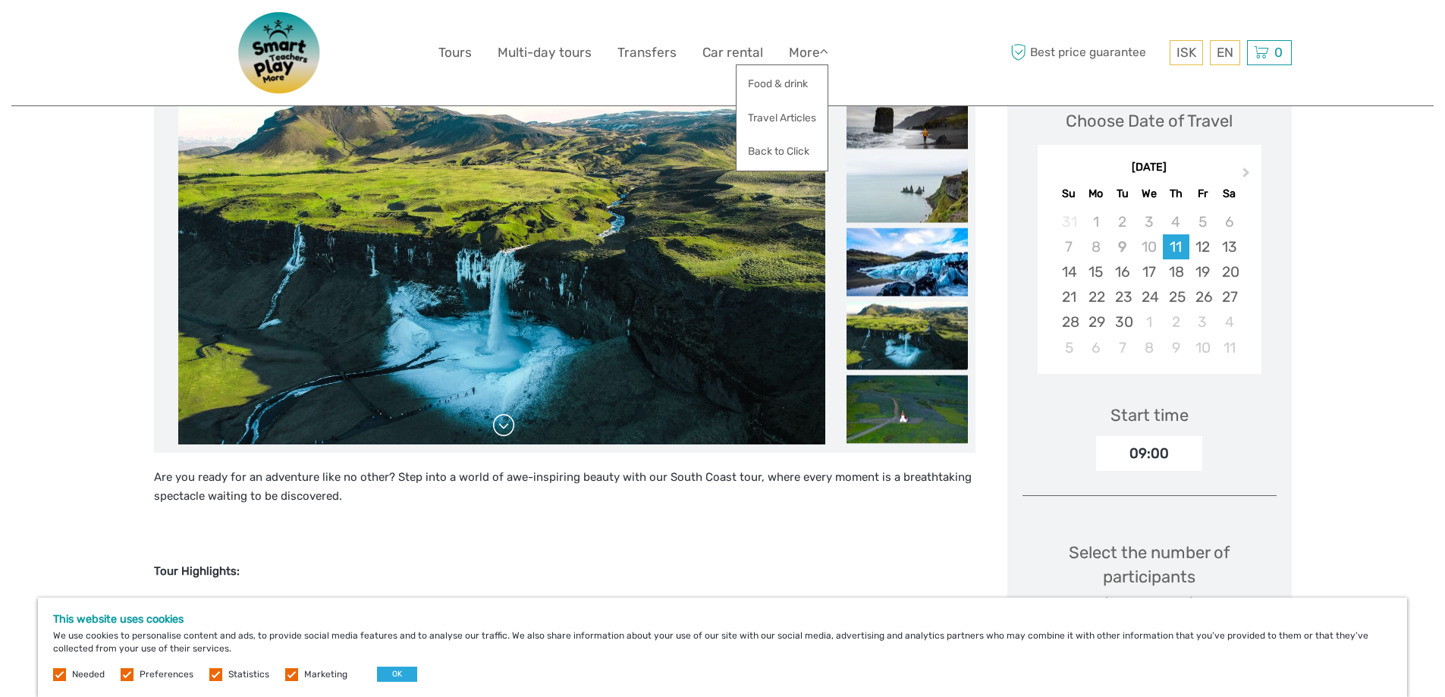
click at [511, 424] on link at bounding box center [504, 425] width 24 height 24
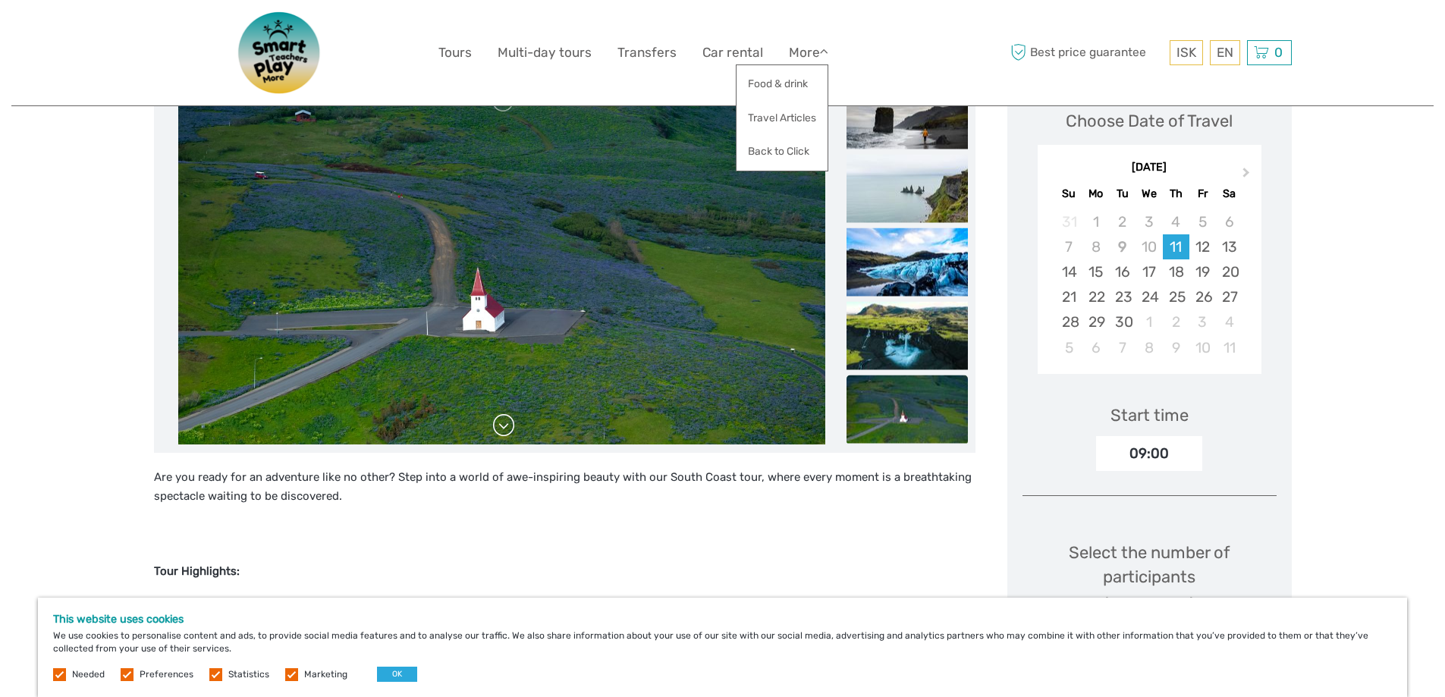
click at [511, 424] on link at bounding box center [504, 425] width 24 height 24
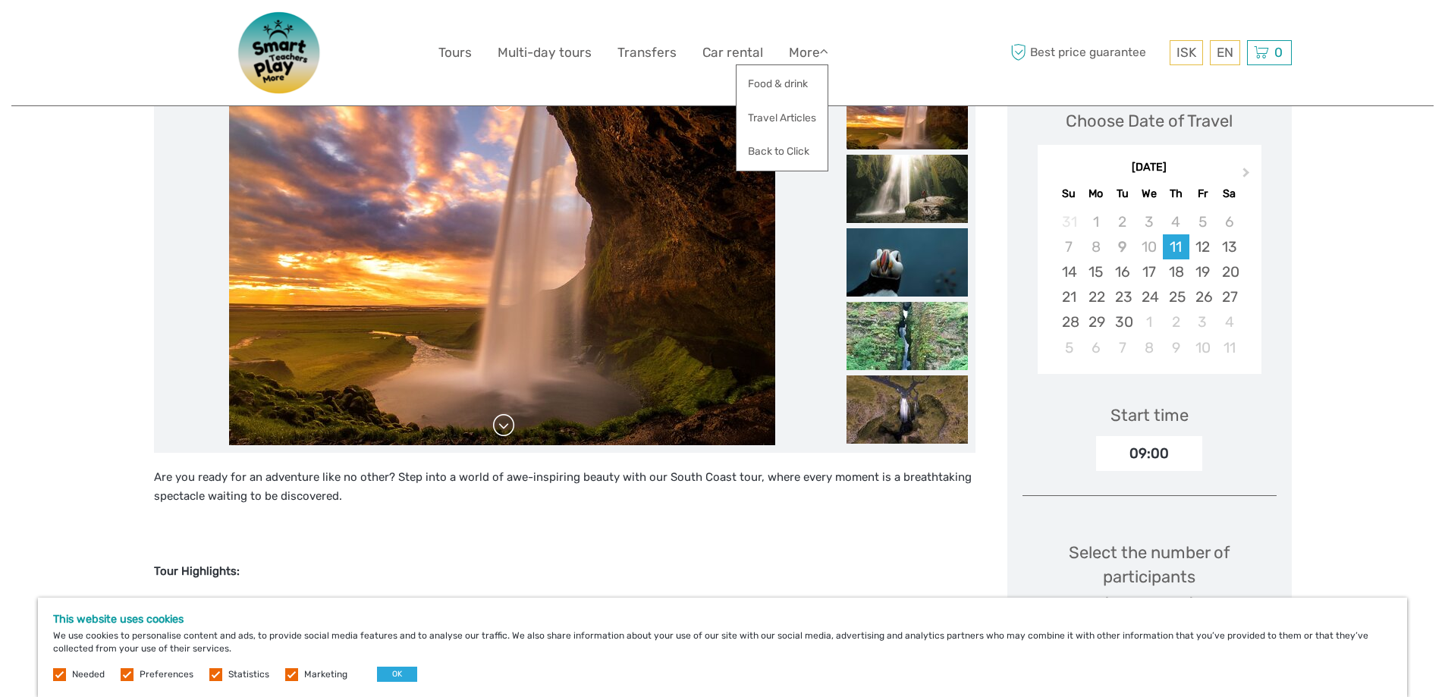
click at [511, 424] on link at bounding box center [504, 425] width 24 height 24
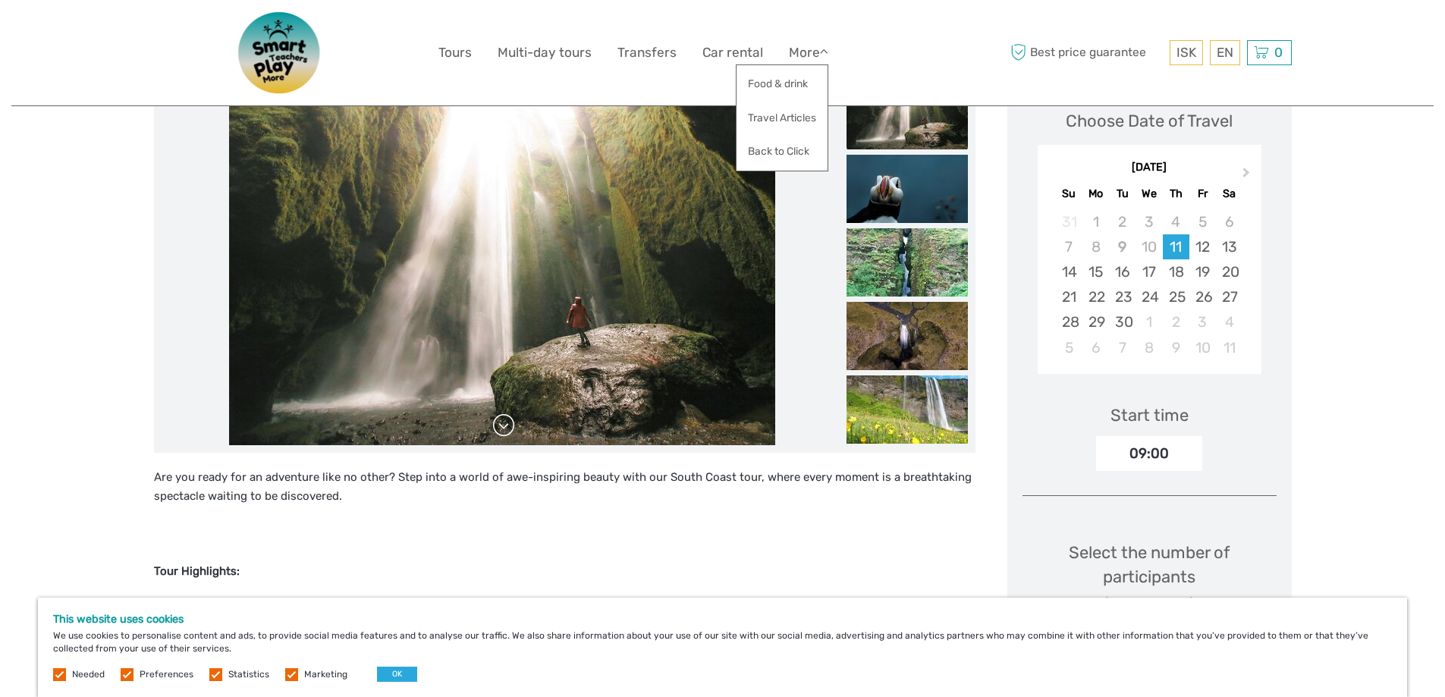
click at [511, 424] on link at bounding box center [504, 425] width 24 height 24
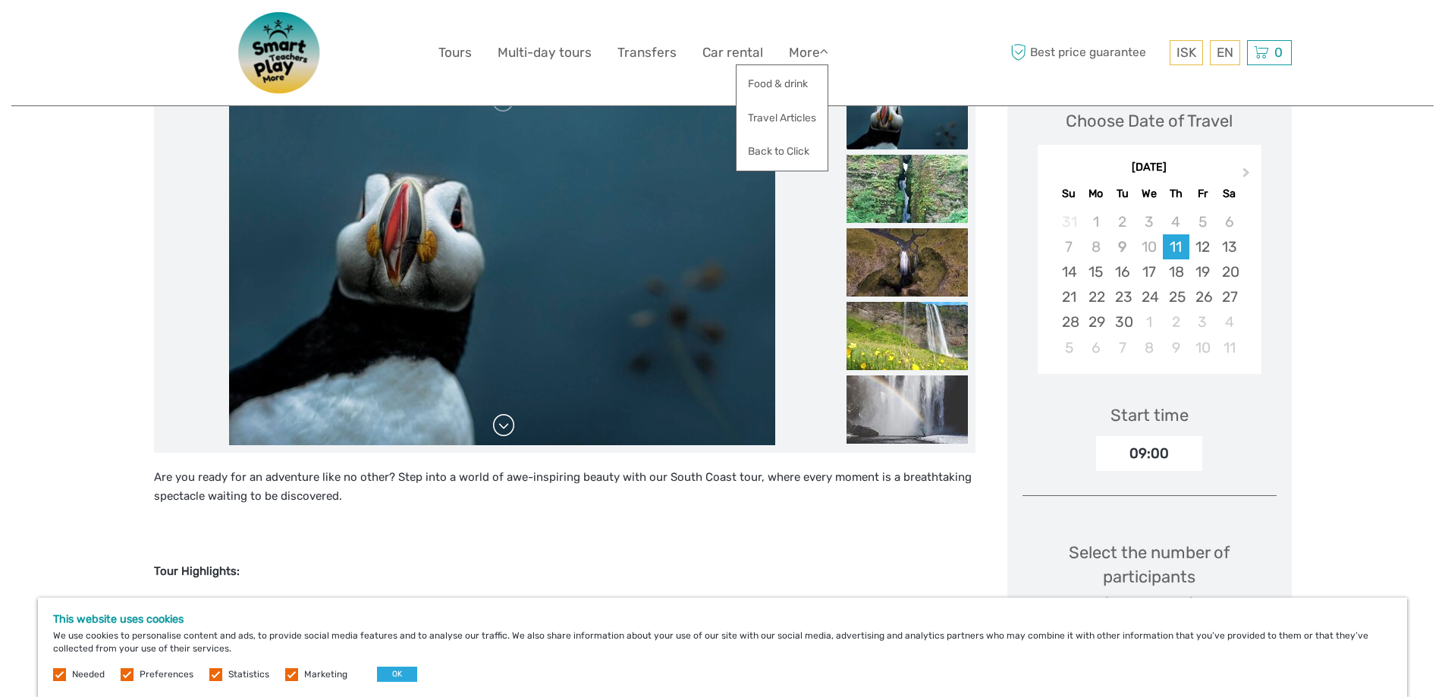
click at [511, 424] on link at bounding box center [504, 425] width 24 height 24
